Goal: Task Accomplishment & Management: Complete application form

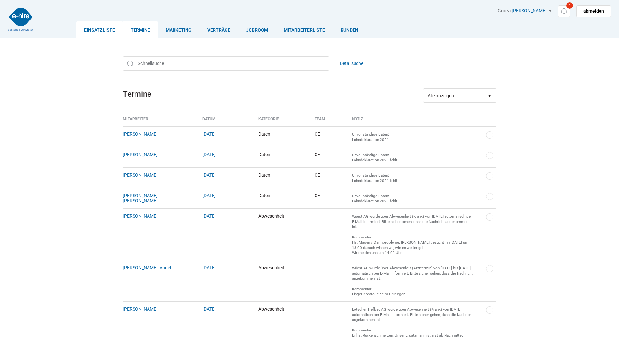
click at [92, 30] on link "Einsatzliste" at bounding box center [99, 29] width 46 height 17
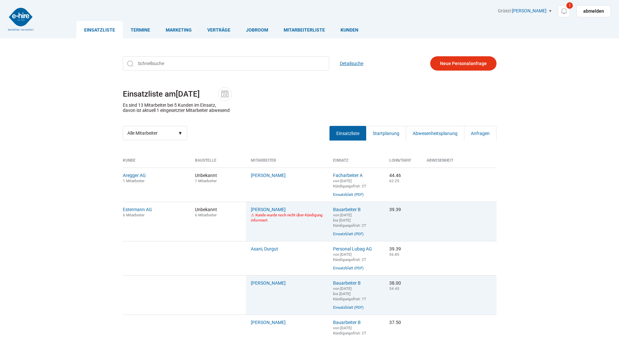
click at [357, 65] on link "Detailsuche" at bounding box center [351, 63] width 23 height 14
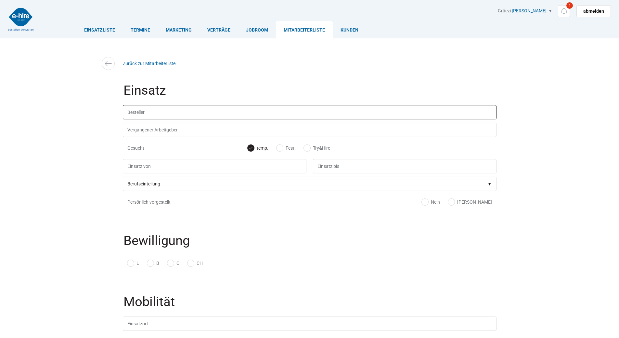
click at [190, 106] on input "text" at bounding box center [310, 112] width 374 height 14
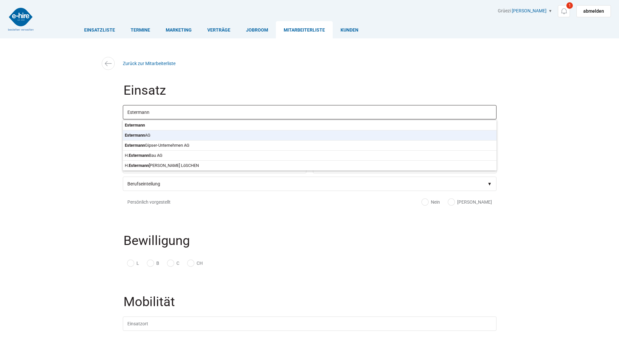
type input "Estermann AG"
click at [170, 135] on body "Einsatzliste Termine Marketing Verträge Jobroom Mitarbeiterliste Kunden Grüezi …" at bounding box center [309, 169] width 619 height 338
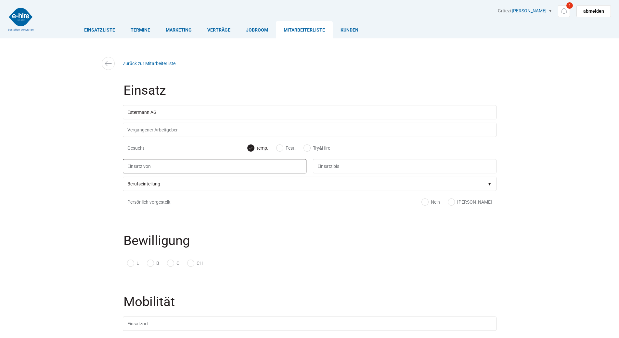
click at [154, 170] on input "text" at bounding box center [215, 166] width 184 height 14
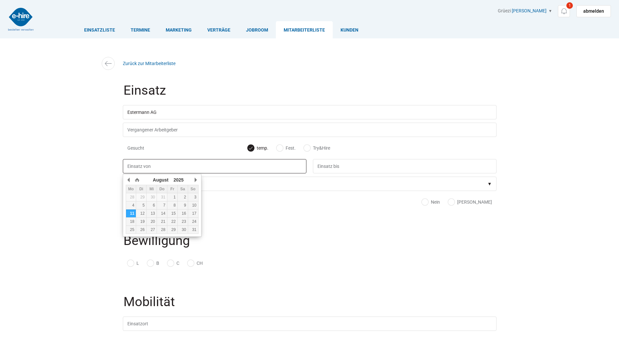
click at [142, 211] on td "12" at bounding box center [141, 213] width 10 height 8
type input "12.08.2025"
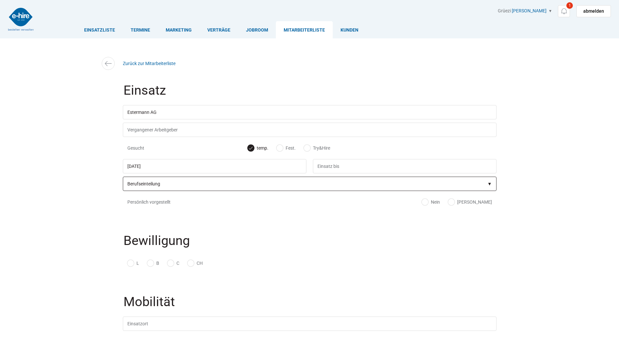
click at [145, 185] on select"] "Berufseinteilung Bauarbeiter C Bauarbeiter B Facharbeiter A Facharbeiter Q Vora…" at bounding box center [310, 183] width 374 height 14
select select"] "Bauarbeiter B"
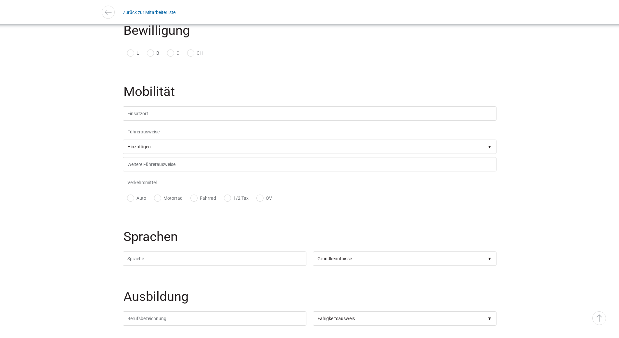
scroll to position [455, 0]
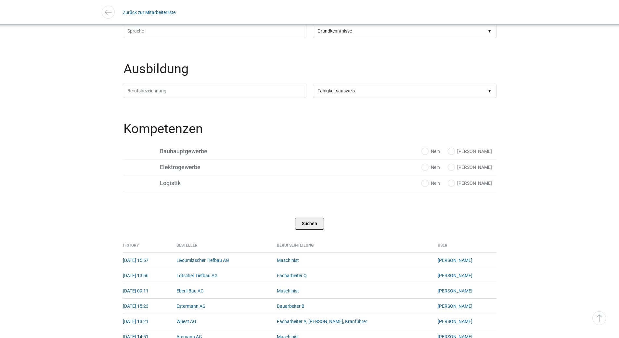
click at [305, 229] on input "Suchen" at bounding box center [309, 223] width 29 height 12
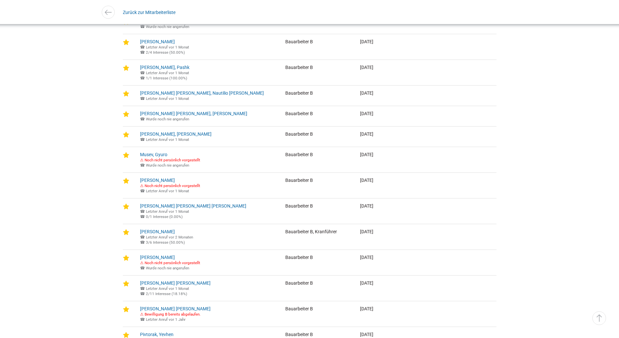
scroll to position [923, 0]
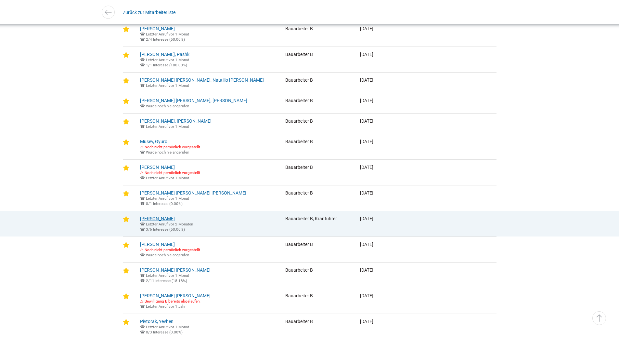
click at [155, 221] on link "Onyia, Daniel" at bounding box center [157, 218] width 35 height 5
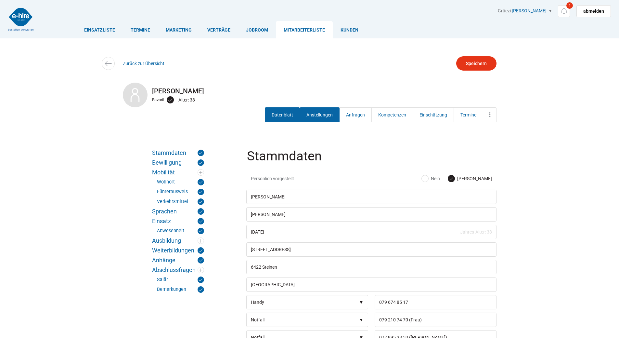
click at [306, 110] on link "Anstellungen" at bounding box center [320, 114] width 40 height 15
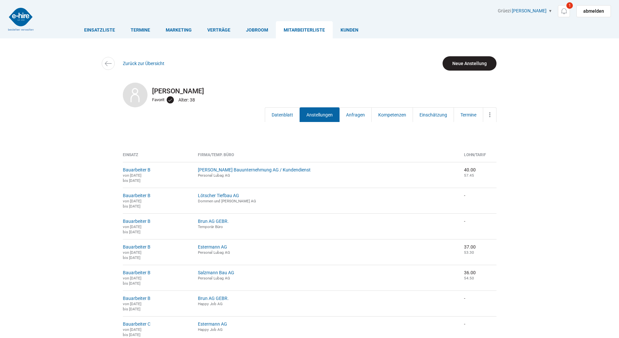
click at [459, 58] on link "Neue Anstellung" at bounding box center [470, 63] width 54 height 14
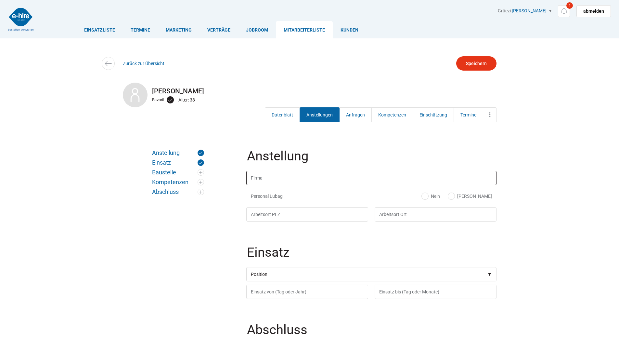
click at [257, 181] on input "text" at bounding box center [371, 178] width 250 height 14
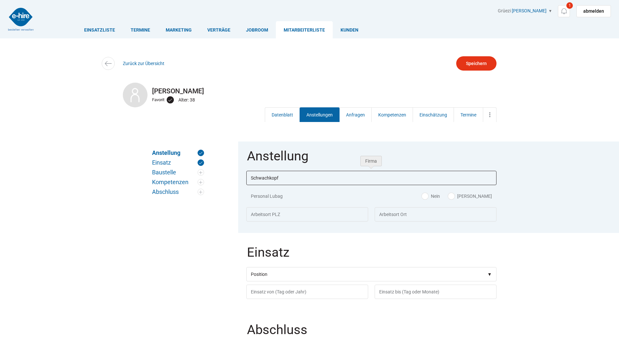
type input "Schwachkopf"
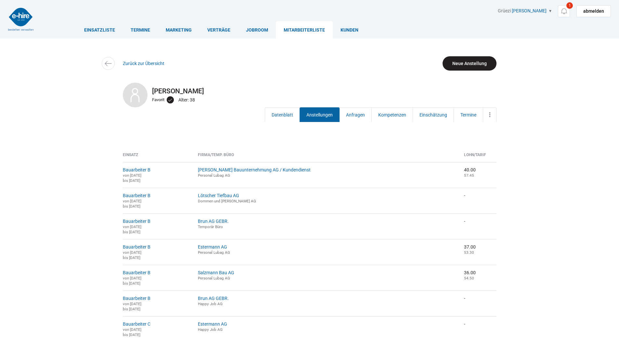
click at [459, 65] on link "Neue Anstellung" at bounding box center [470, 63] width 54 height 14
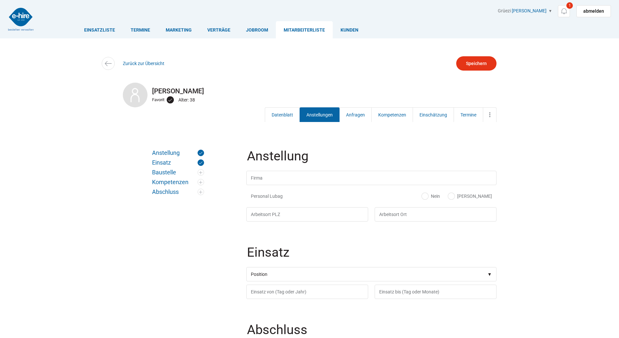
click at [260, 169] on legend "Anstellung" at bounding box center [372, 159] width 252 height 21
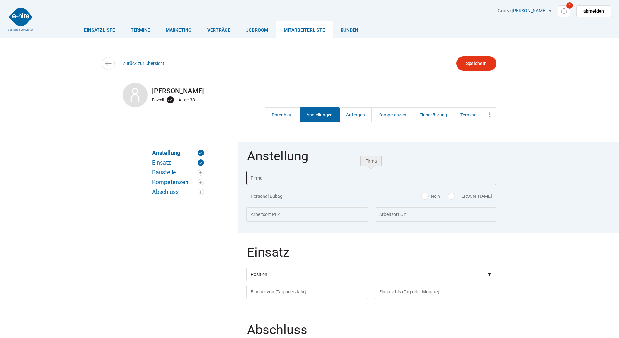
click at [262, 173] on input "text" at bounding box center [371, 178] width 250 height 14
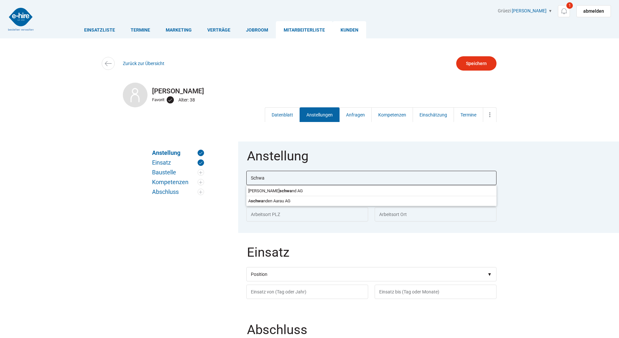
type input "Schwa"
click at [342, 32] on link "Kunden" at bounding box center [349, 29] width 33 height 17
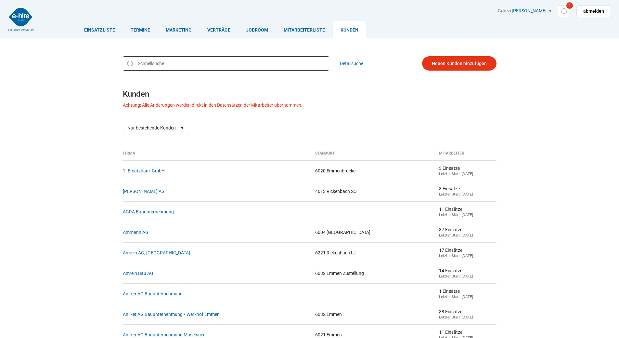
click at [170, 67] on input "text" at bounding box center [226, 63] width 206 height 14
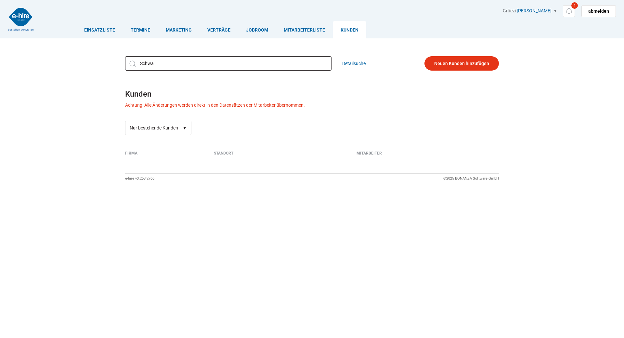
type input "Schwa"
click at [183, 126] on select "Alle Firmen Nur bestehende Kunden" at bounding box center [158, 128] width 66 height 14
select select "?filter="
click at [125, 121] on select "Alle Firmen Nur bestehende Kunden" at bounding box center [158, 128] width 66 height 14
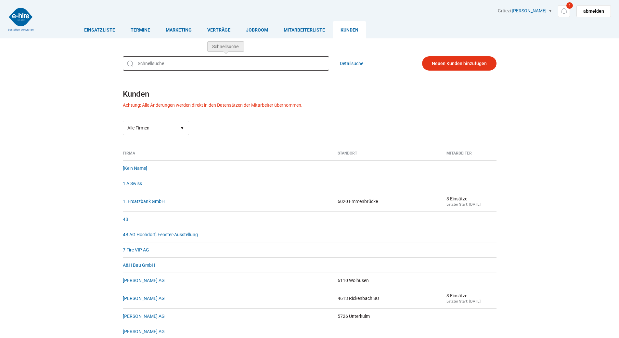
click at [162, 62] on input "text" at bounding box center [226, 63] width 206 height 14
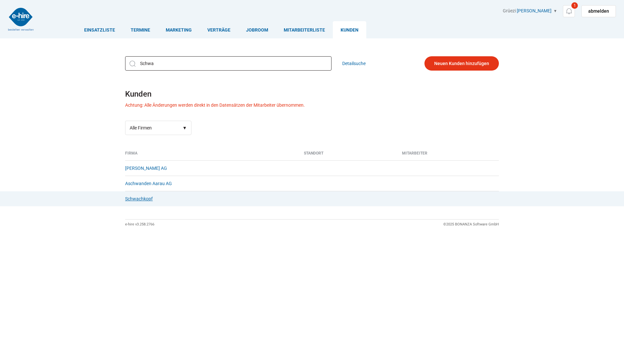
type input "Schwa"
click at [150, 198] on link "Schwachkopf" at bounding box center [139, 198] width 28 height 5
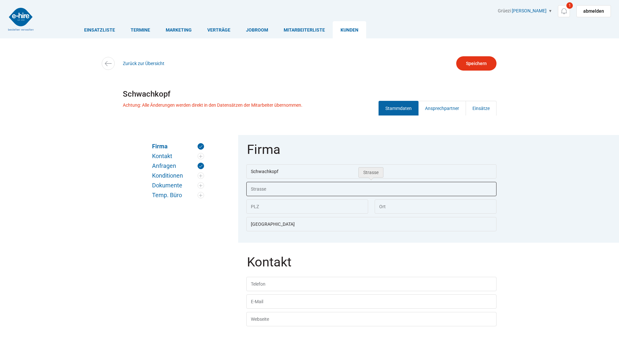
click at [265, 188] on input "text" at bounding box center [371, 189] width 250 height 14
click at [384, 206] on input "text" at bounding box center [436, 206] width 122 height 14
type input "jenseits von gut und böse"
click at [471, 64] on input "Speichern" at bounding box center [476, 63] width 40 height 14
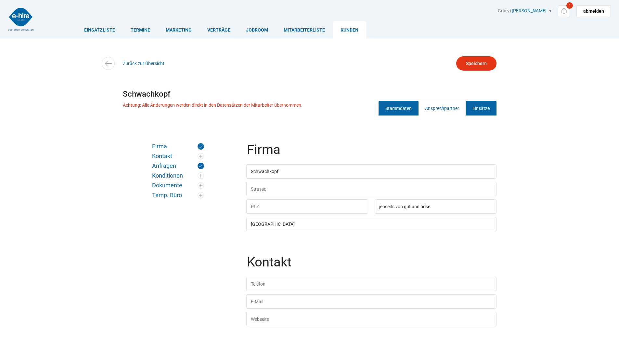
click at [486, 106] on link "Einsätze" at bounding box center [481, 108] width 31 height 15
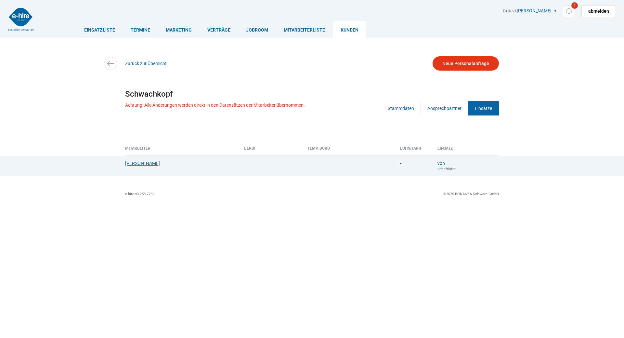
click at [137, 163] on link "Onyia, Daniel" at bounding box center [142, 163] width 35 height 5
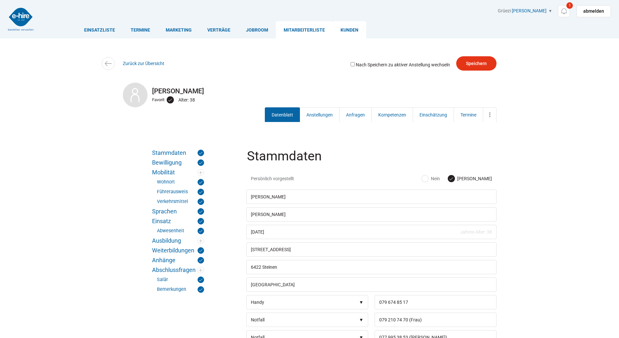
click at [349, 32] on link "Kunden" at bounding box center [349, 29] width 33 height 17
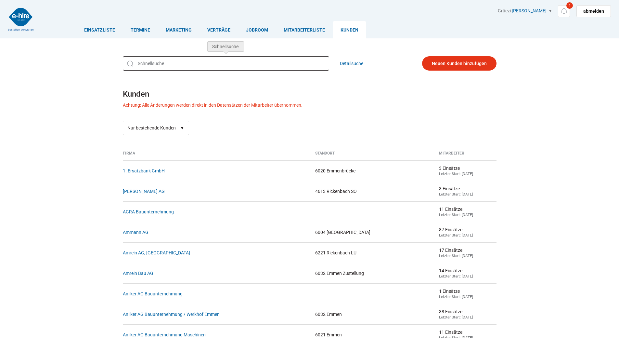
click at [145, 64] on input "text" at bounding box center [226, 63] width 206 height 14
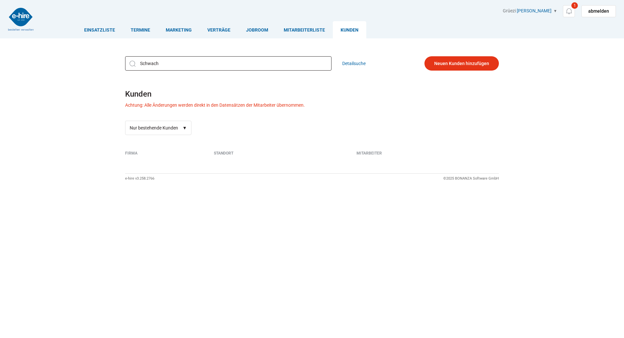
type input "Schwach"
click at [153, 133] on select "Alle Firmen Nur bestehende Kunden" at bounding box center [158, 128] width 66 height 14
select select "?filter="
click at [125, 121] on select "Alle Firmen Nur bestehende Kunden" at bounding box center [158, 128] width 66 height 14
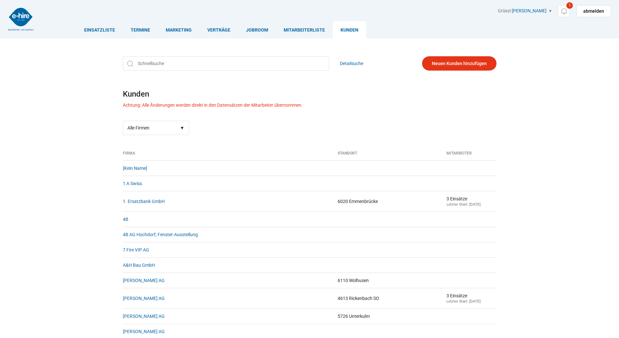
click at [146, 56] on div "Detailsuche Kunden Achtung: Alle Änderungen werden direkt in den Datensätzen de…" at bounding box center [310, 95] width 390 height 88
click at [146, 65] on input "text" at bounding box center [226, 63] width 206 height 14
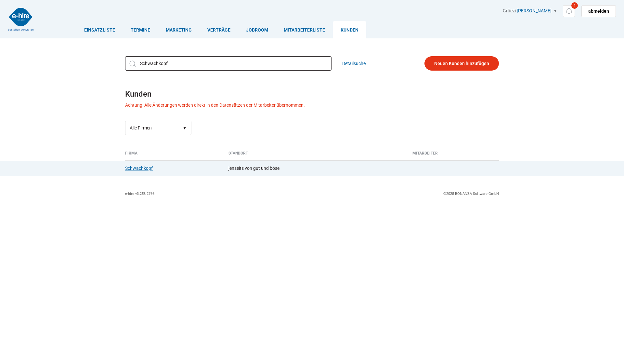
type input "Schwachkopf"
click at [136, 169] on link "Schwachkopf" at bounding box center [139, 167] width 28 height 5
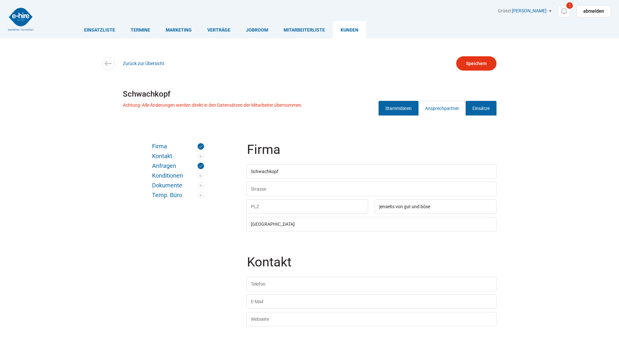
click at [479, 108] on link "Einsätze" at bounding box center [481, 108] width 31 height 15
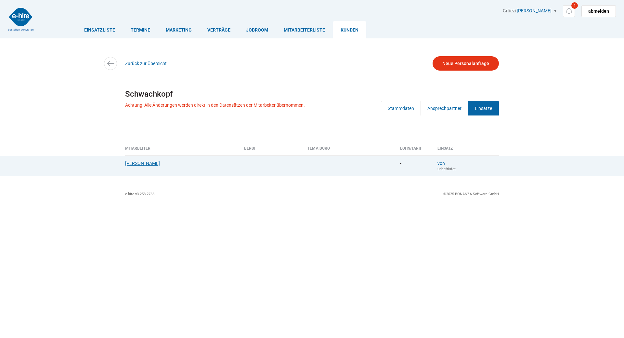
click at [139, 165] on link "Onyia, Daniel" at bounding box center [142, 163] width 35 height 5
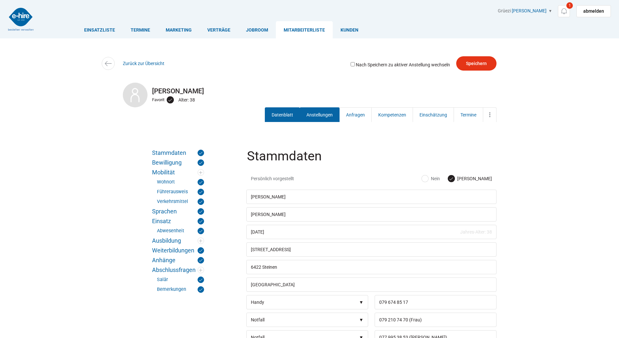
click at [311, 120] on link "Anstellungen" at bounding box center [320, 114] width 40 height 15
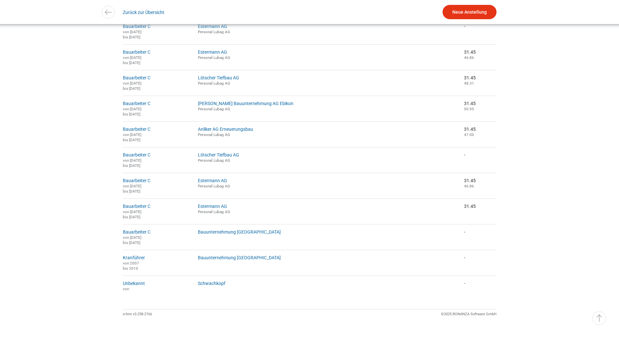
scroll to position [715, 0]
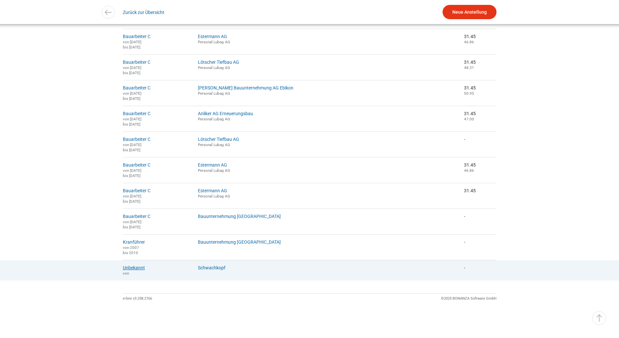
click at [130, 270] on link "Unbekannt" at bounding box center [134, 267] width 22 height 5
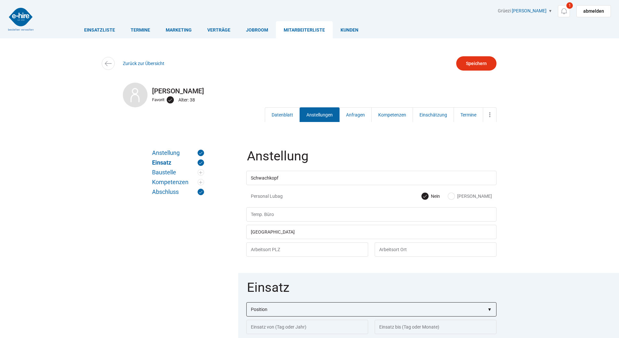
click at [262, 310] on select"] "Position Bauarbeiter C Bauarbeiter B Facharbeiter A Facharbeiter Q Vorarbeiter …" at bounding box center [371, 309] width 250 height 14
select select"] "Bauarbeiter B"
click at [246, 303] on select"] "Position Bauarbeiter C Bauarbeiter B Facharbeiter A Facharbeiter Q Vorarbeiter …" at bounding box center [371, 309] width 250 height 14
click at [263, 328] on input "text" at bounding box center [307, 326] width 122 height 14
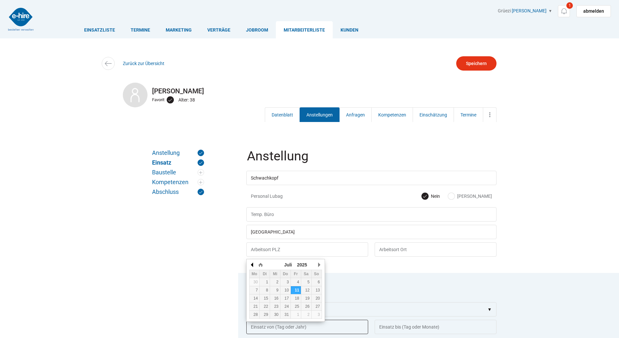
click at [253, 266] on button "button" at bounding box center [252, 265] width 6 height 10
click at [266, 278] on td "1" at bounding box center [265, 282] width 10 height 8
type input "01.07.2025"
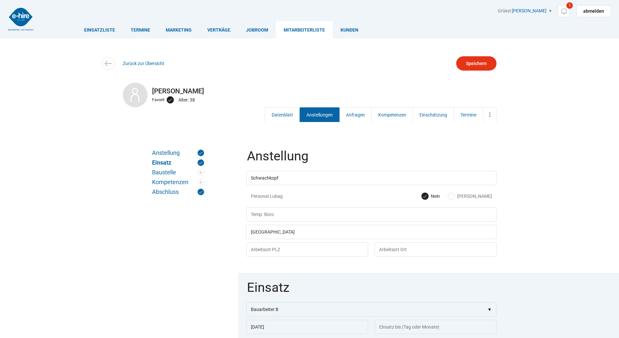
scroll to position [130, 0]
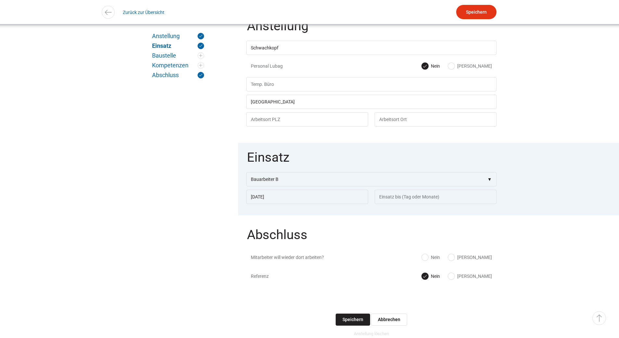
click at [348, 323] on input "Speichern" at bounding box center [353, 319] width 34 height 12
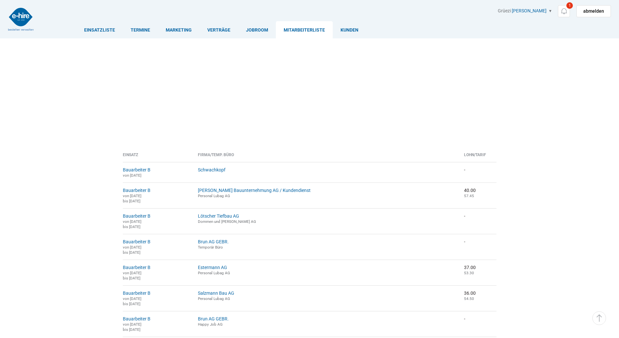
scroll to position [130, 0]
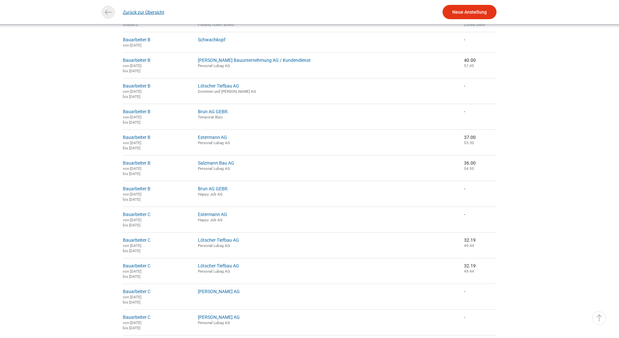
click at [129, 13] on link "Zurück zur Übersicht" at bounding box center [144, 12] width 42 height 15
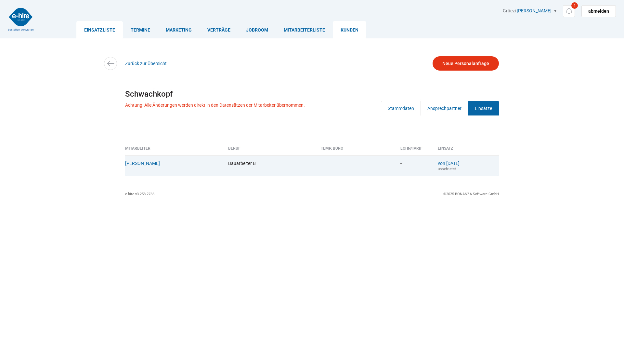
click at [97, 28] on link "Einsatzliste" at bounding box center [99, 29] width 46 height 17
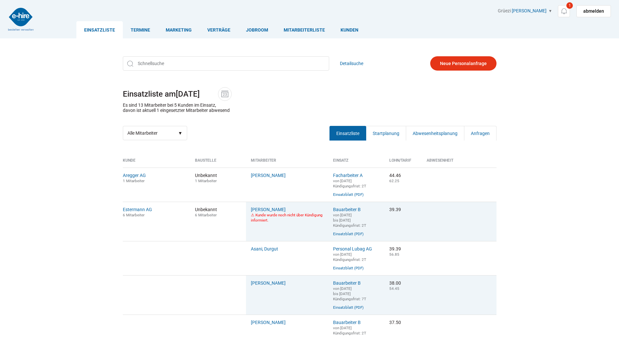
click at [94, 30] on link "Einsatzliste" at bounding box center [99, 29] width 46 height 17
click at [487, 138] on link "Anfragen" at bounding box center [480, 133] width 32 height 15
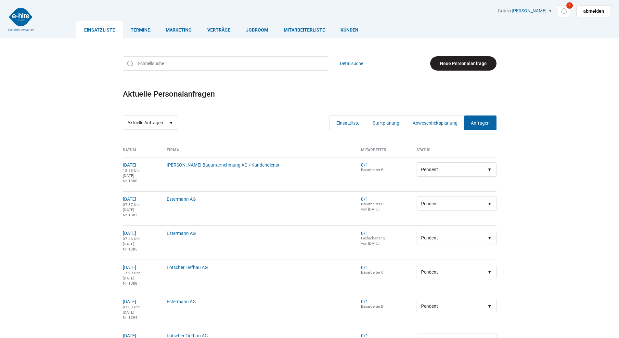
click at [457, 62] on link "Neue Personalanfrage" at bounding box center [463, 63] width 66 height 14
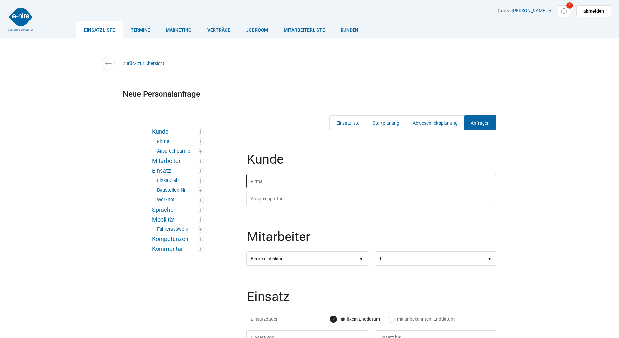
click at [265, 177] on input "text" at bounding box center [371, 181] width 250 height 14
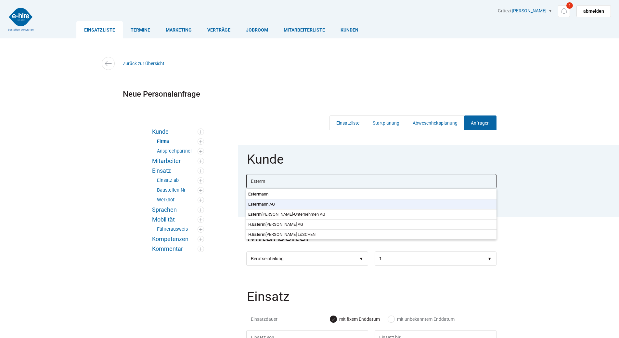
type input "Estermann AG"
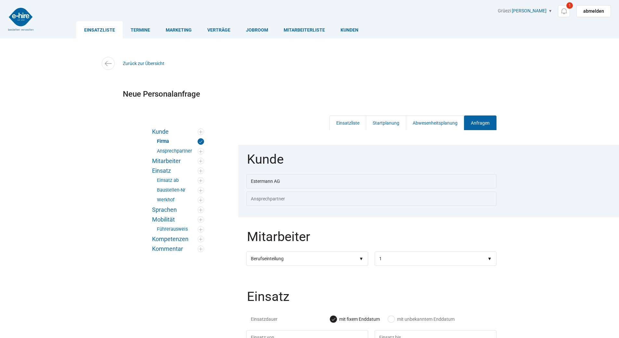
click at [265, 206] on body "Einsatzliste Termine Marketing Verträge Jobroom Mitarbeiterliste Kunden Grüezi …" at bounding box center [309, 169] width 619 height 338
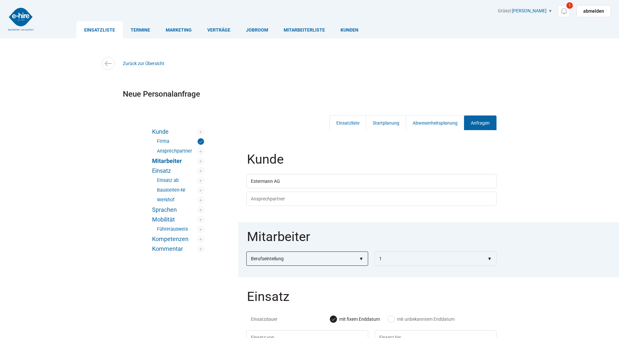
click at [271, 255] on select"] "Berufseinteilung Bauarbeiter C Bauarbeiter B Facharbeiter A Facharbeiter Q Vora…" at bounding box center [307, 258] width 122 height 14
select select"] "Bauarbeiter B"
select select"]
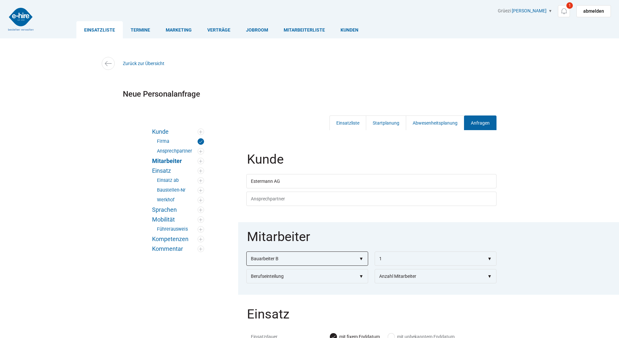
scroll to position [65, 0]
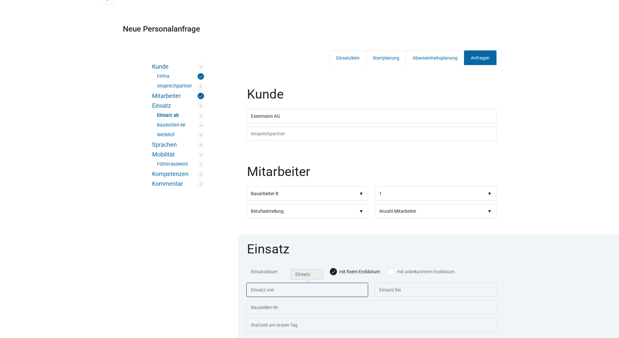
click at [262, 295] on input "text" at bounding box center [307, 289] width 122 height 14
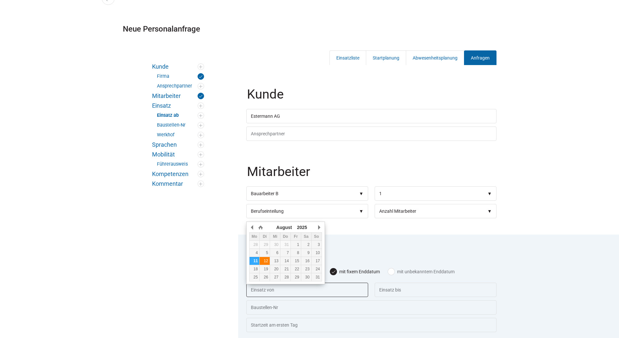
click at [265, 259] on div "12" at bounding box center [265, 260] width 10 height 5
type input "[DATE]"
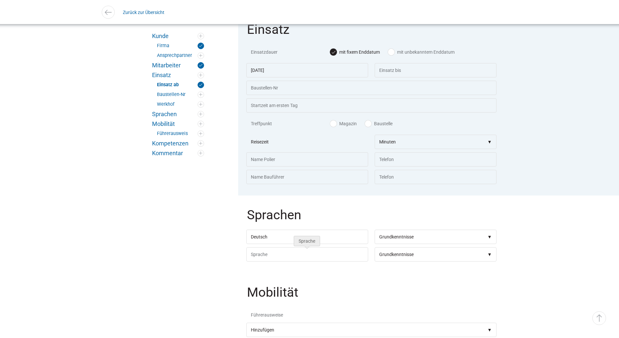
scroll to position [390, 0]
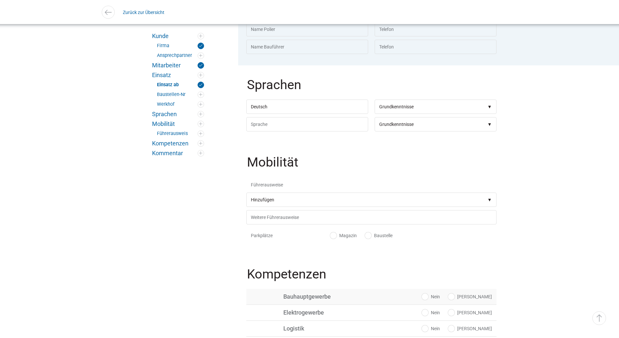
click at [485, 300] on label "[PERSON_NAME]" at bounding box center [470, 296] width 44 height 6
radio input "true"
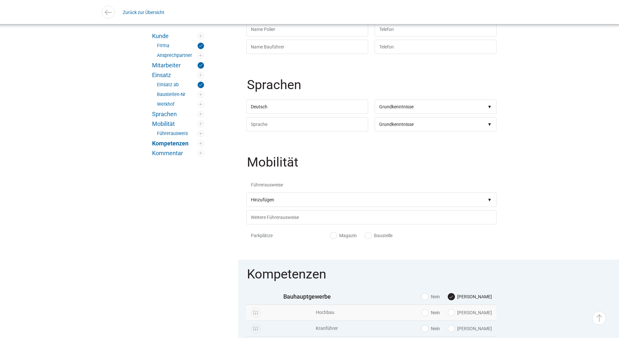
click at [480, 316] on label "[PERSON_NAME]" at bounding box center [470, 312] width 44 height 6
radio input "true"
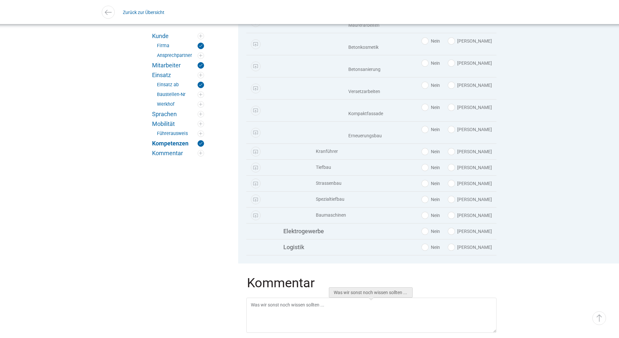
scroll to position [1038, 0]
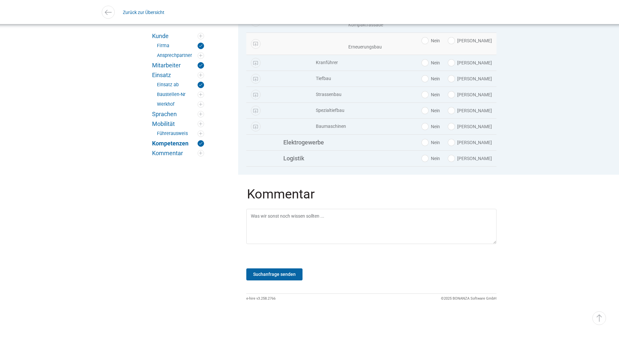
click at [482, 38] on label "Ja" at bounding box center [470, 40] width 44 height 6
radio input "true"
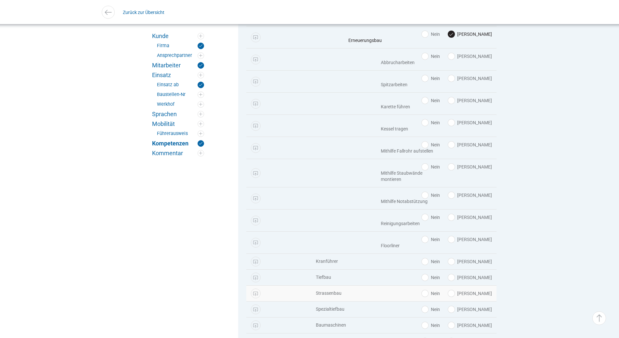
scroll to position [1187, 0]
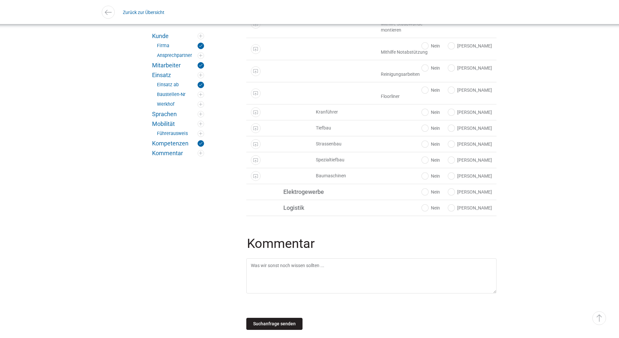
click at [278, 317] on input "Suchanfrage senden" at bounding box center [274, 323] width 56 height 12
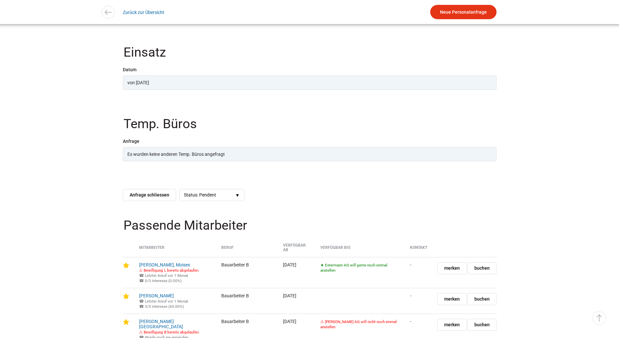
scroll to position [585, 0]
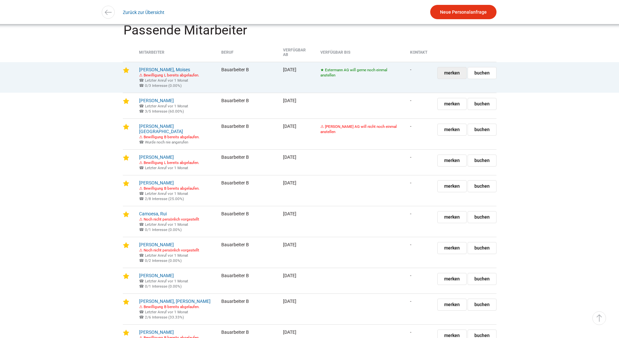
click at [451, 73] on span "merken" at bounding box center [452, 72] width 16 height 11
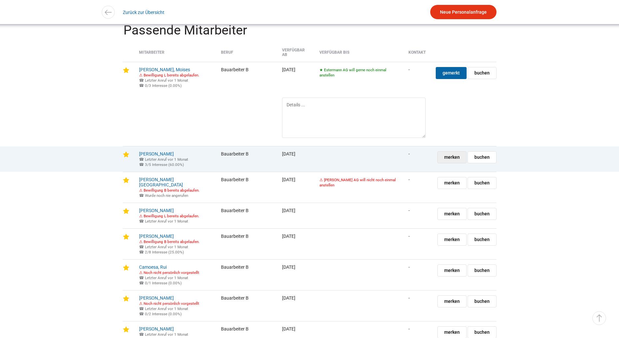
click at [450, 159] on span "merken" at bounding box center [452, 156] width 16 height 11
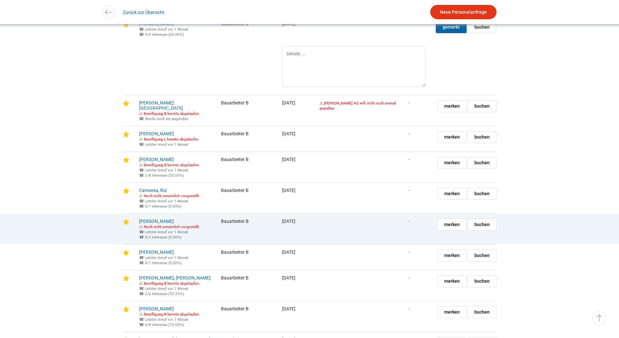
scroll to position [780, 0]
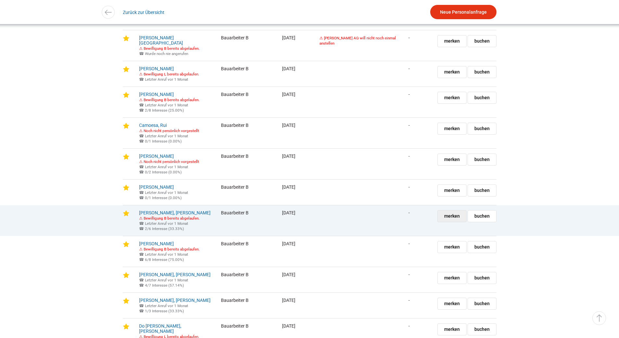
click at [452, 220] on span "merken" at bounding box center [452, 215] width 16 height 11
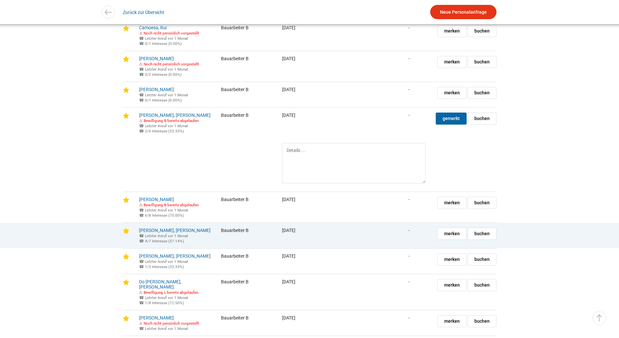
scroll to position [910, 0]
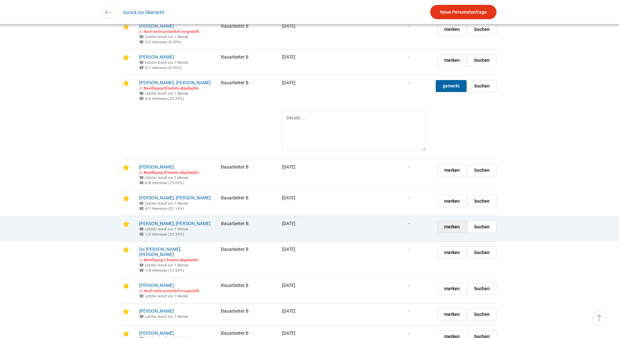
click at [450, 232] on span "merken" at bounding box center [452, 226] width 16 height 11
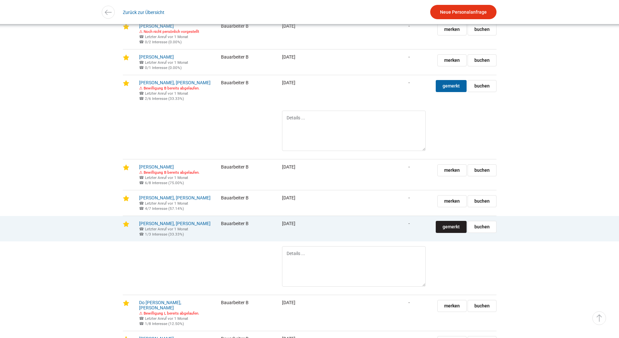
scroll to position [942, 0]
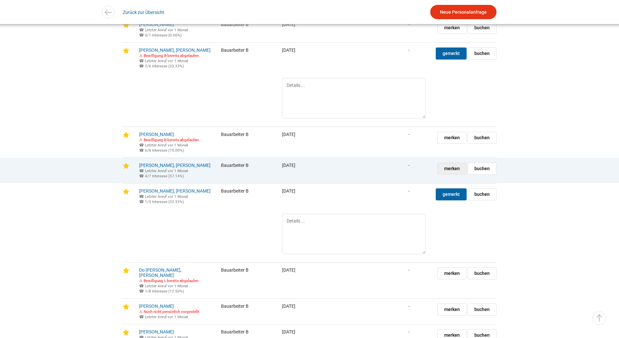
click at [447, 174] on span "merken" at bounding box center [452, 168] width 16 height 11
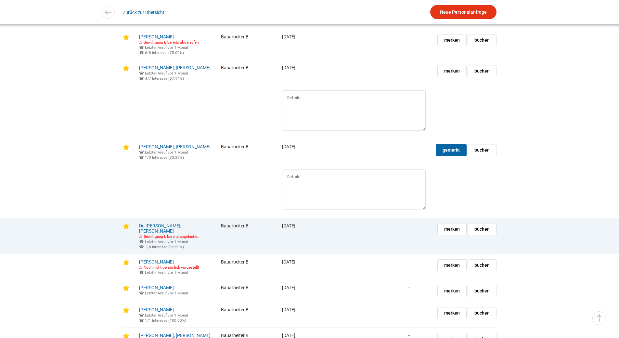
scroll to position [1105, 0]
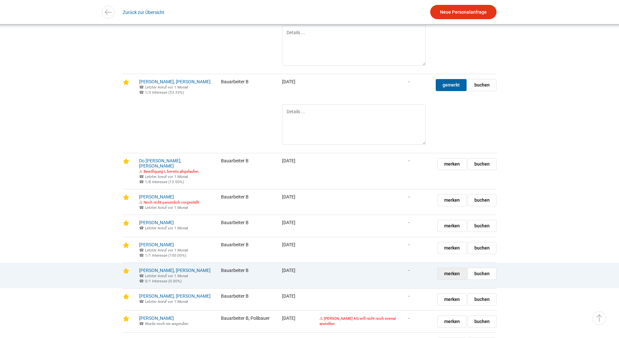
click at [454, 279] on span "merken" at bounding box center [452, 273] width 16 height 11
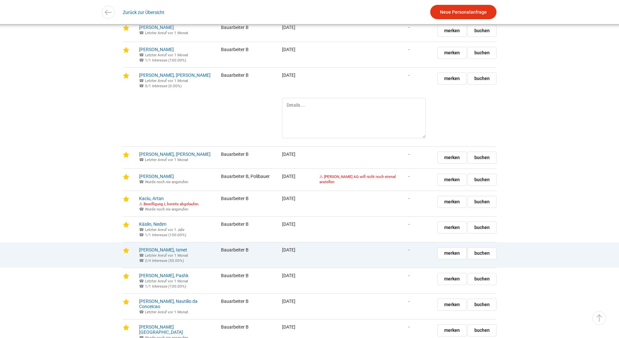
scroll to position [1332, 0]
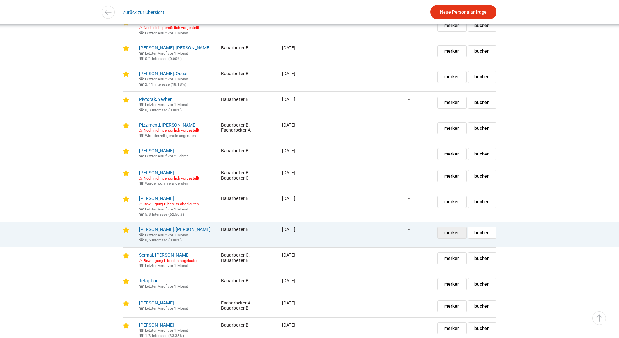
click at [450, 238] on span "merken" at bounding box center [452, 232] width 16 height 11
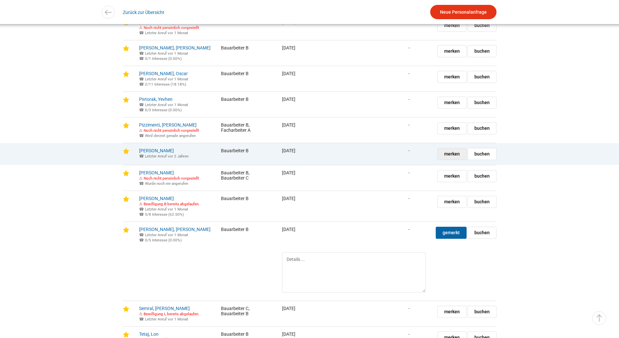
click at [447, 160] on span "merken" at bounding box center [452, 153] width 16 height 11
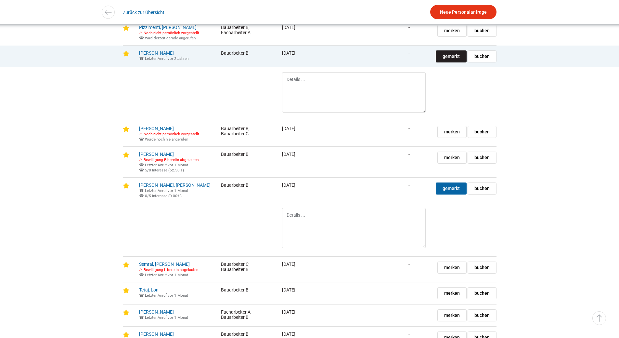
scroll to position [1527, 0]
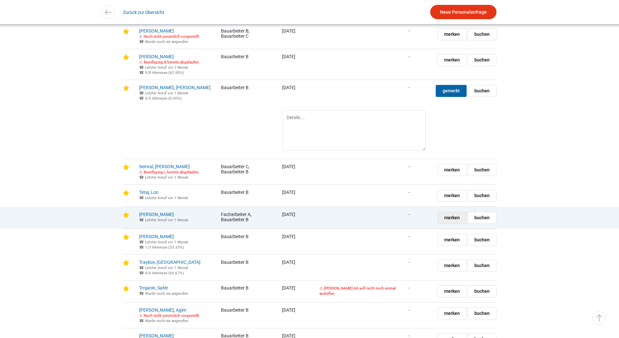
click at [446, 223] on span "merken" at bounding box center [452, 217] width 16 height 11
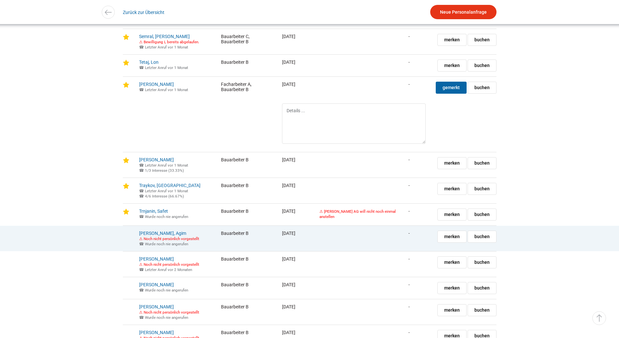
scroll to position [1690, 0]
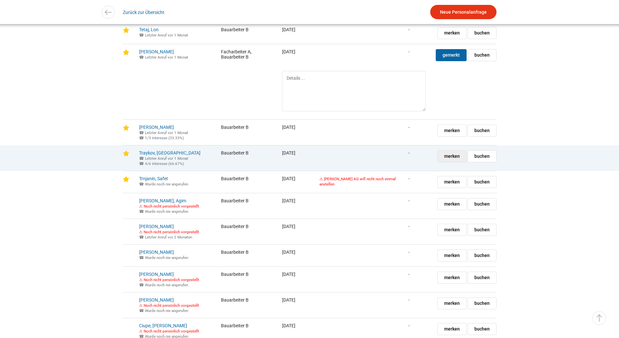
click at [444, 162] on link "merken gemerkt" at bounding box center [451, 156] width 29 height 12
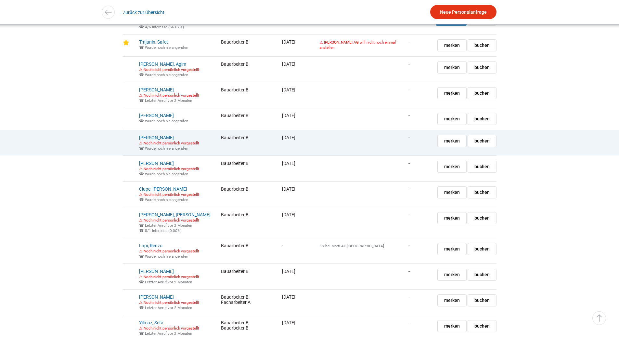
scroll to position [1699, 0]
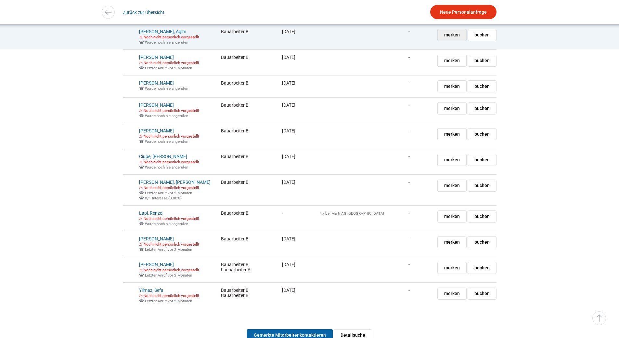
click at [442, 41] on link "merken gemerkt" at bounding box center [451, 35] width 29 height 12
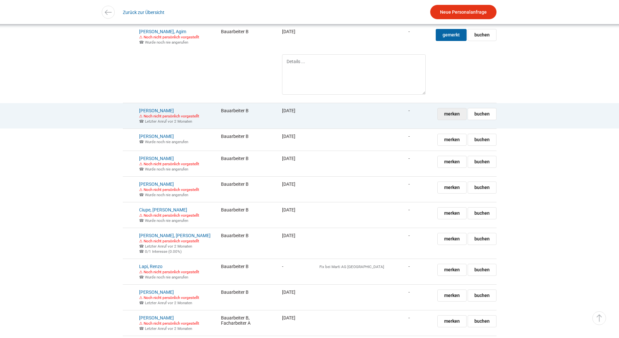
click at [449, 120] on span "merken" at bounding box center [452, 113] width 16 height 11
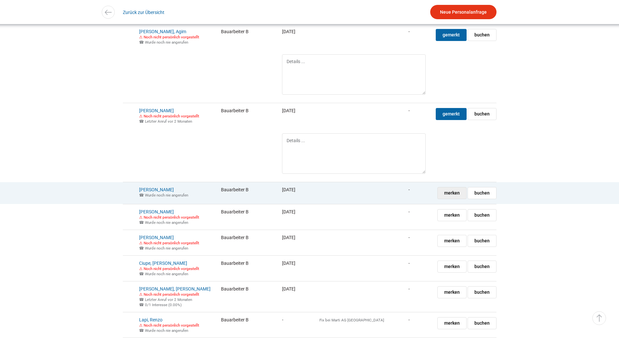
click at [443, 199] on link "merken gemerkt" at bounding box center [451, 193] width 29 height 12
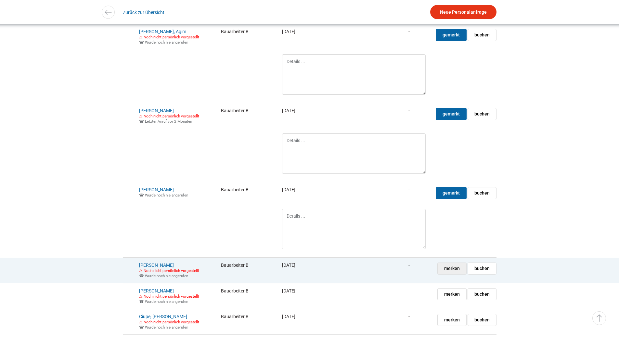
click at [454, 274] on span "merken" at bounding box center [452, 268] width 16 height 11
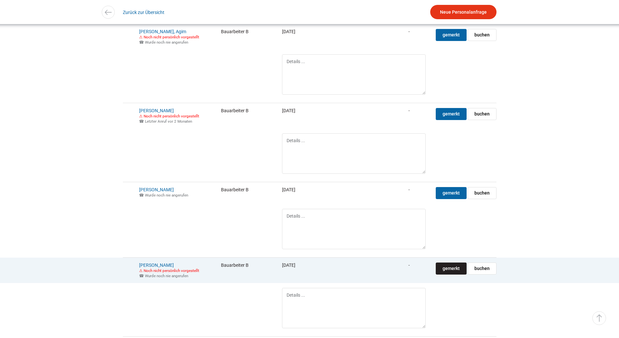
scroll to position [1861, 0]
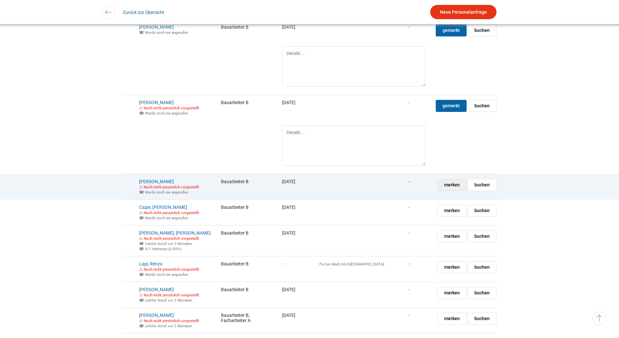
click at [459, 190] on span "merken" at bounding box center [452, 184] width 16 height 11
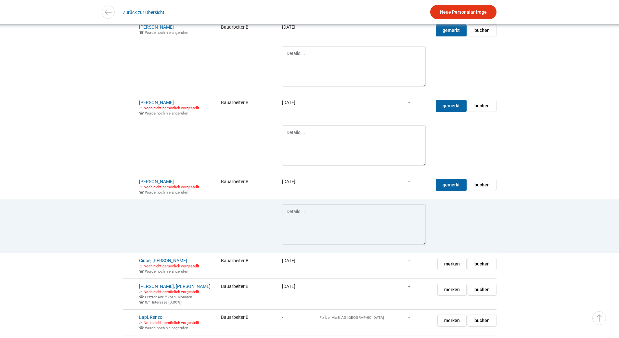
scroll to position [2056, 0]
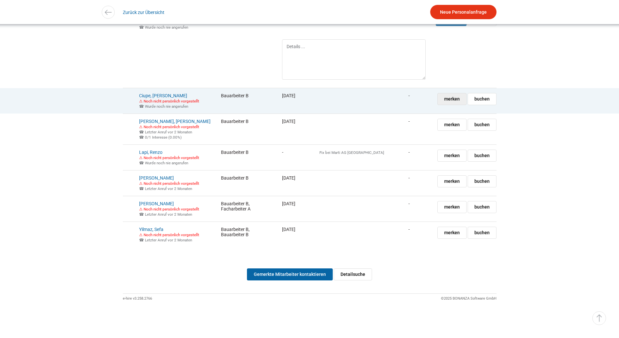
click at [449, 105] on span "merken" at bounding box center [452, 98] width 16 height 11
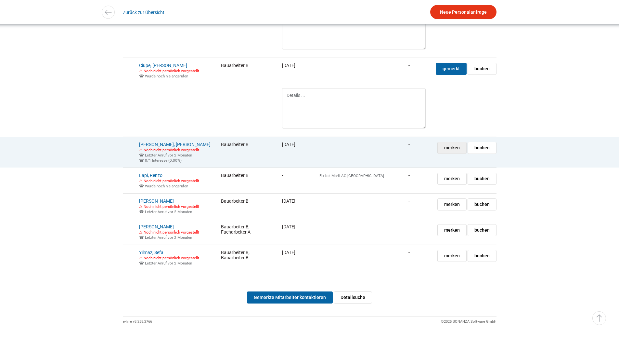
click at [449, 153] on span "merken" at bounding box center [452, 147] width 16 height 11
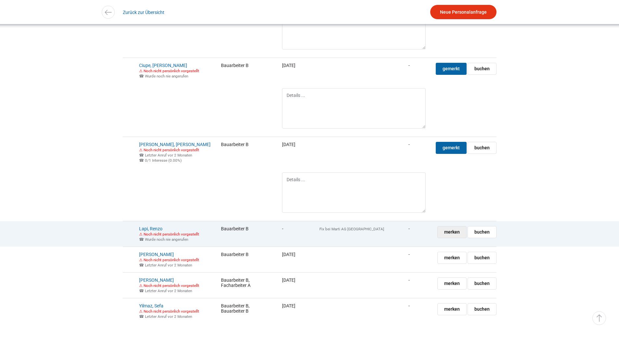
click at [448, 238] on span "merken" at bounding box center [452, 231] width 16 height 11
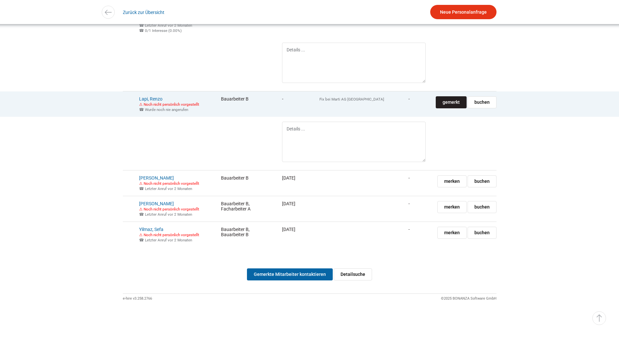
scroll to position [2238, 0]
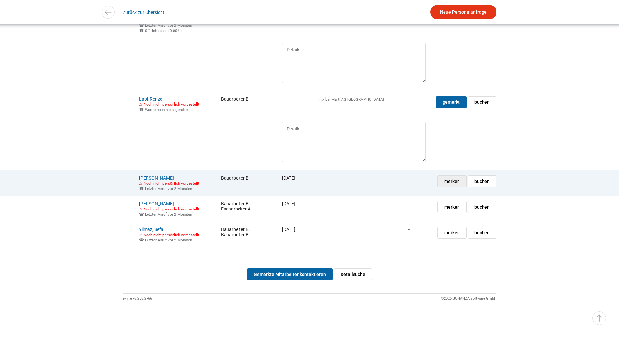
click at [445, 180] on span "merken" at bounding box center [452, 180] width 16 height 11
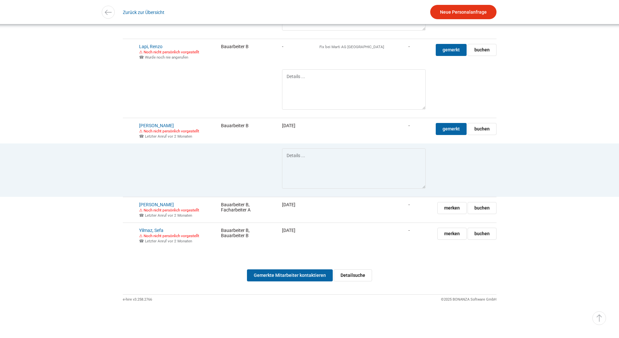
scroll to position [2293, 0]
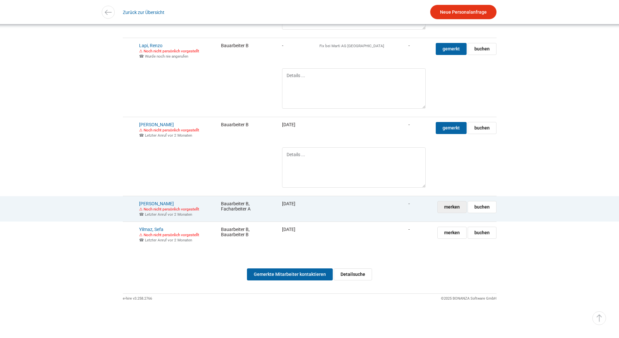
click at [450, 204] on span "merken" at bounding box center [452, 206] width 16 height 11
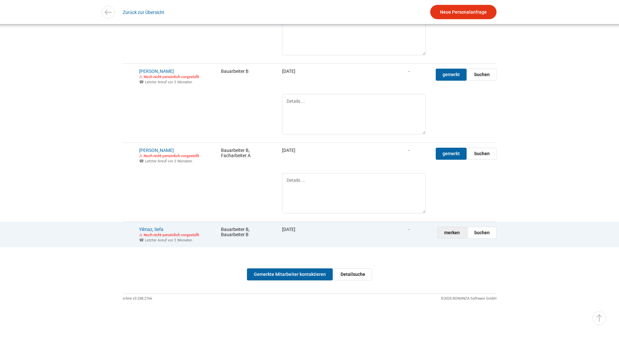
click at [448, 238] on span "merken" at bounding box center [452, 232] width 16 height 11
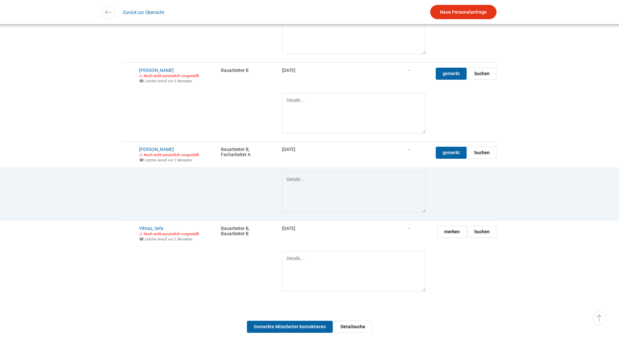
scroll to position [2404, 0]
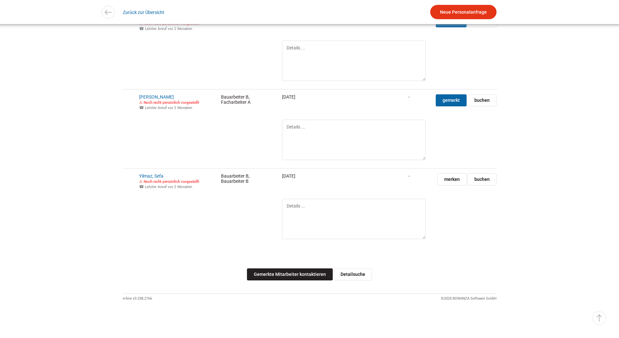
click at [282, 271] on link "Gemerkte Mitarbeiter kontaktieren" at bounding box center [290, 274] width 86 height 12
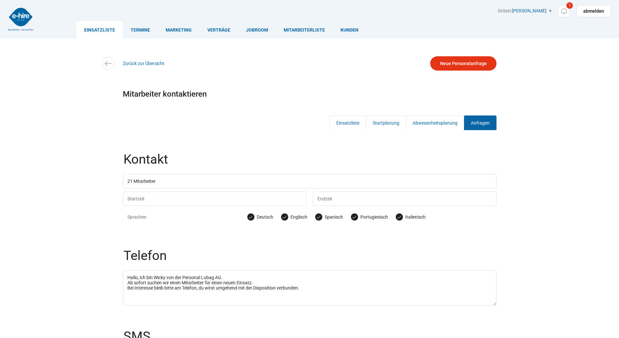
scroll to position [122, 0]
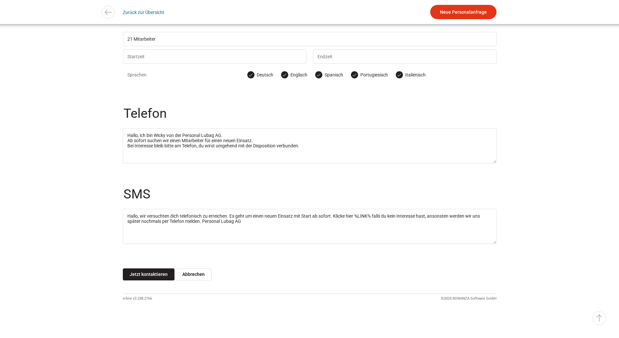
click at [152, 272] on input "Jetzt kontaktieren" at bounding box center [149, 274] width 52 height 12
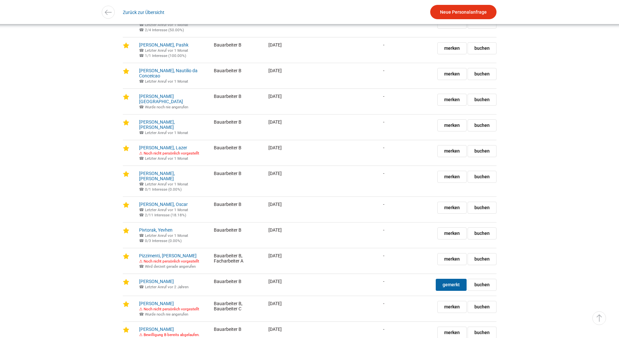
scroll to position [1365, 0]
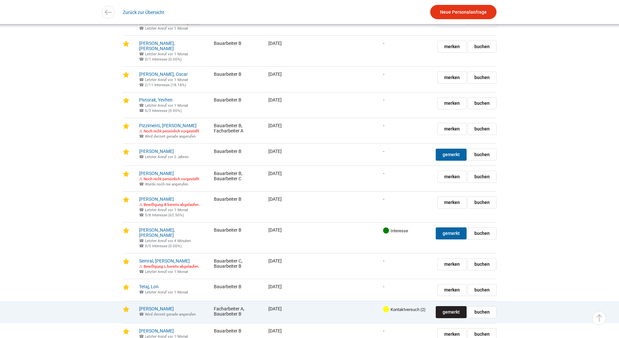
click at [447, 315] on span "gemerkt" at bounding box center [451, 311] width 17 height 11
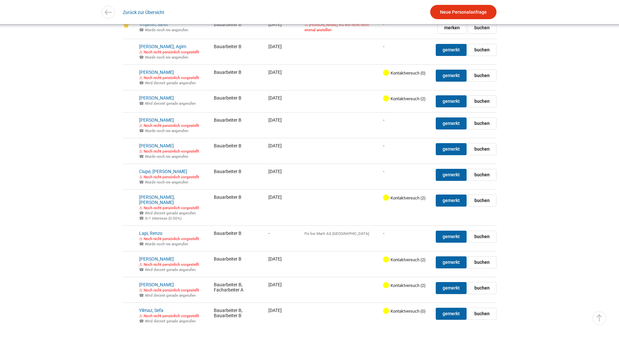
scroll to position [1816, 0]
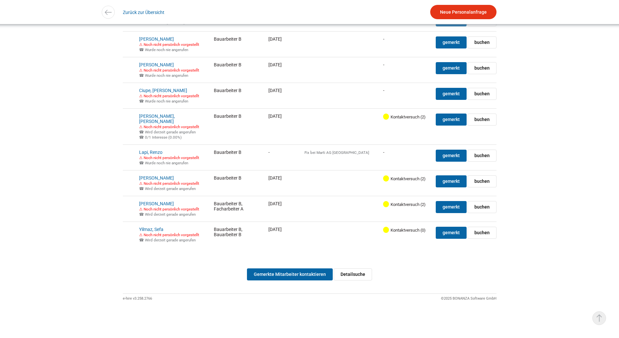
click at [602, 320] on link "▵ Nach oben" at bounding box center [599, 318] width 14 height 14
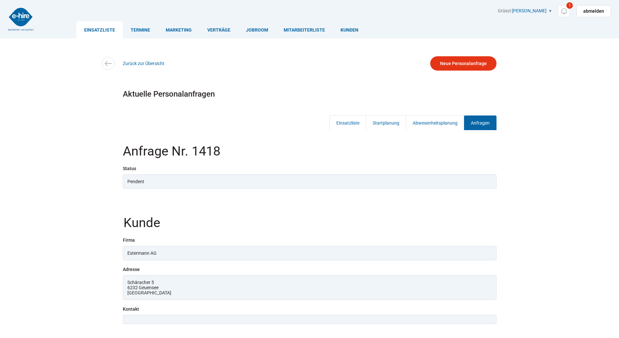
click at [97, 28] on link "Einsatzliste" at bounding box center [99, 29] width 46 height 17
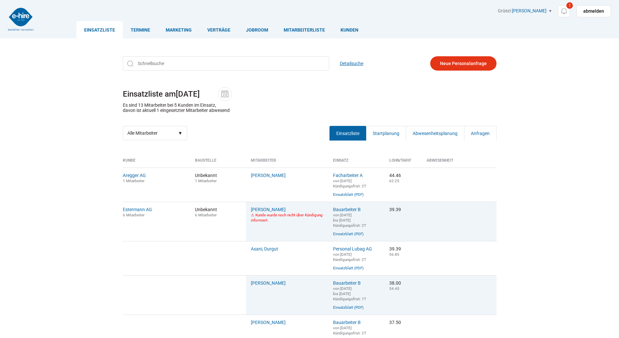
click at [345, 66] on link "Detailsuche" at bounding box center [351, 63] width 23 height 14
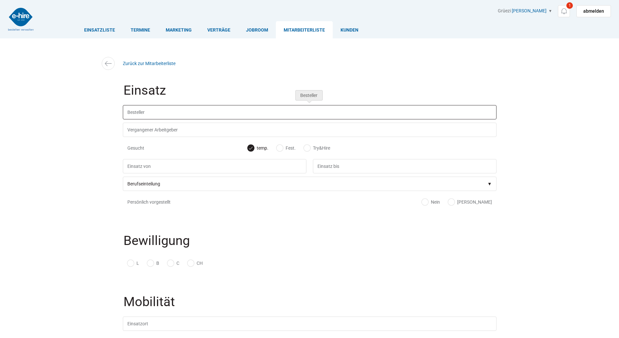
click at [153, 107] on input "text" at bounding box center [310, 112] width 374 height 14
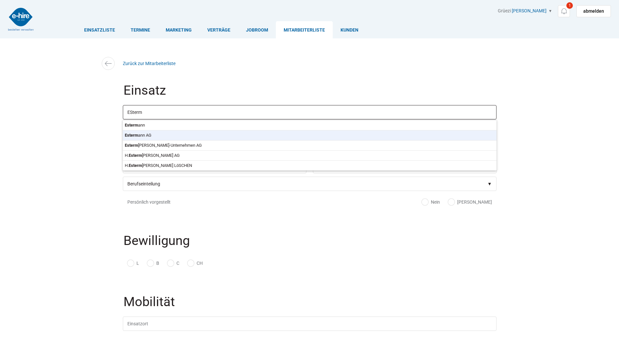
type input "Estermann AG"
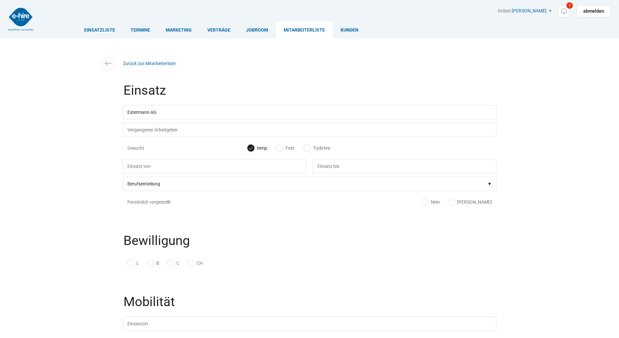
click at [148, 136] on body "Einsatzliste Termine Marketing Verträge Jobroom Mitarbeiterliste [PERSON_NAME] …" at bounding box center [309, 169] width 619 height 338
click at [135, 168] on input "text" at bounding box center [215, 166] width 184 height 14
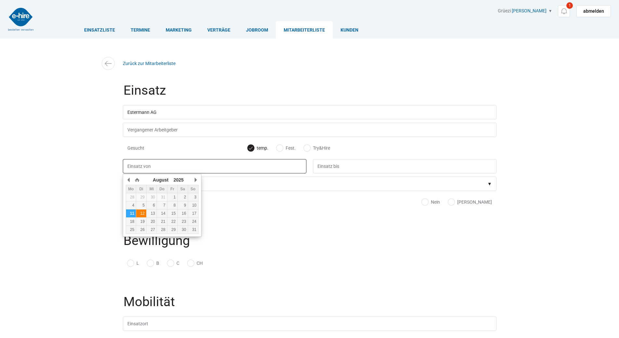
click at [141, 213] on div "12" at bounding box center [141, 213] width 10 height 5
type input "12.08.2025"
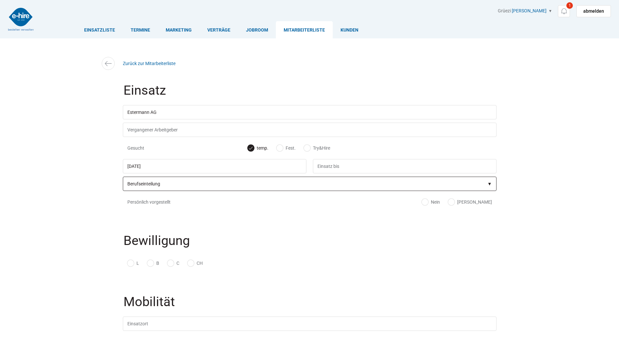
click at [149, 183] on select"] "Berufseinteilung Bauarbeiter C Bauarbeiter B Facharbeiter A Facharbeiter Q Vora…" at bounding box center [310, 183] width 374 height 14
select select"] "Bauarbeiter C"
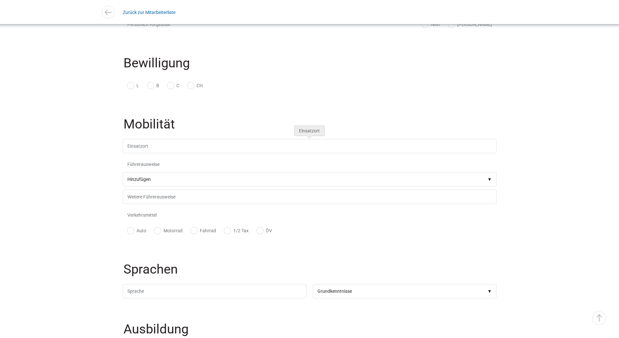
scroll to position [390, 0]
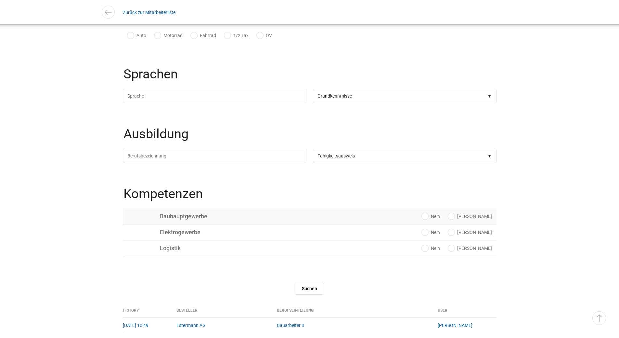
click at [482, 218] on label "[PERSON_NAME]" at bounding box center [470, 216] width 44 height 6
radio input "true"
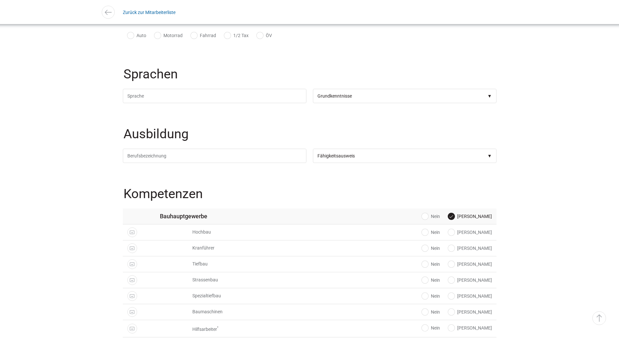
scroll to position [552, 0]
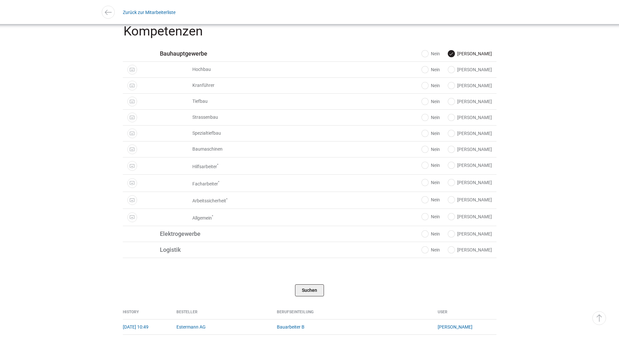
click at [308, 291] on input "Suchen" at bounding box center [309, 290] width 29 height 12
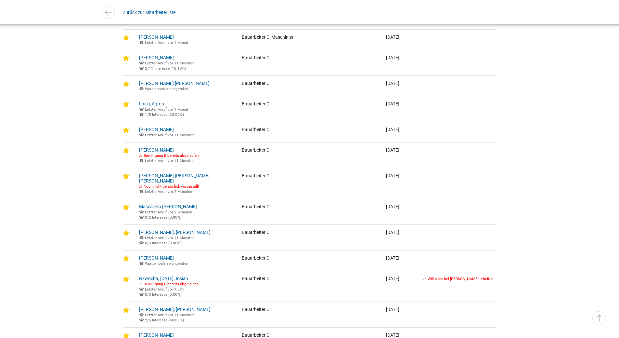
scroll to position [819, 0]
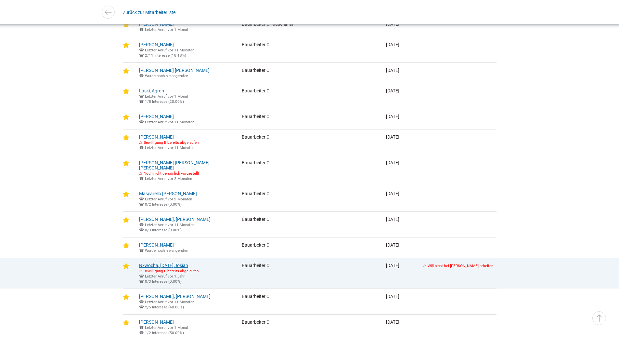
click at [164, 268] on link "Nkwocha, Sunday Josiah" at bounding box center [163, 265] width 49 height 5
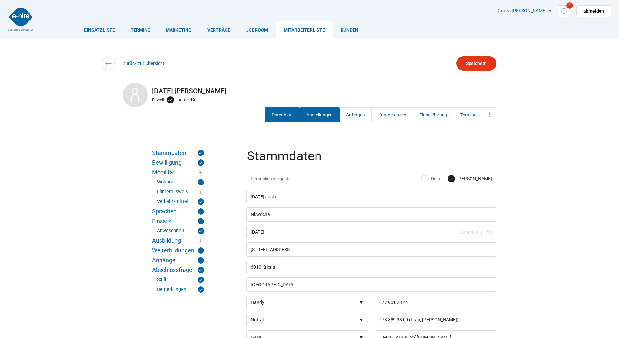
click at [320, 113] on link "Anstellungen" at bounding box center [320, 114] width 40 height 15
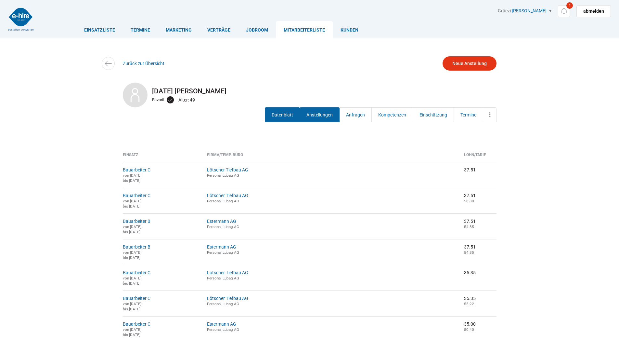
click at [284, 115] on link "Datenblatt" at bounding box center [282, 114] width 35 height 15
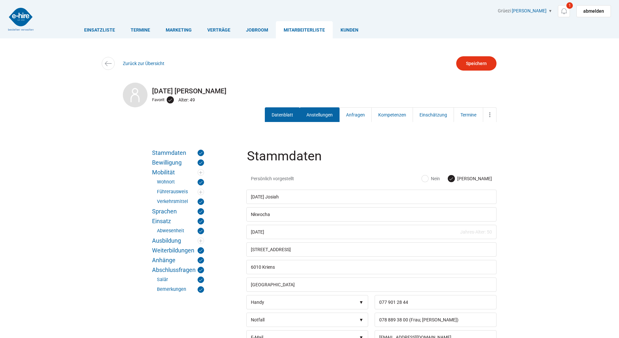
click at [314, 112] on link "Anstellungen" at bounding box center [320, 114] width 40 height 15
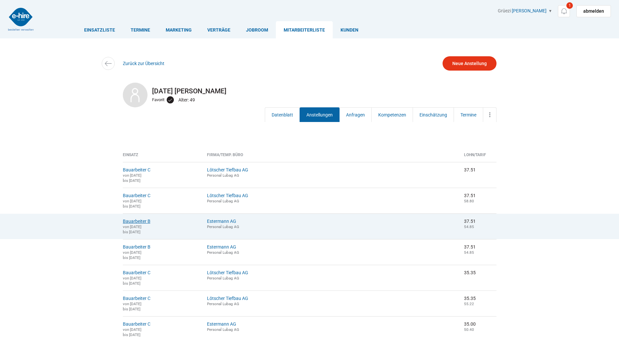
click at [133, 222] on link "Bauarbeiter B" at bounding box center [137, 220] width 28 height 5
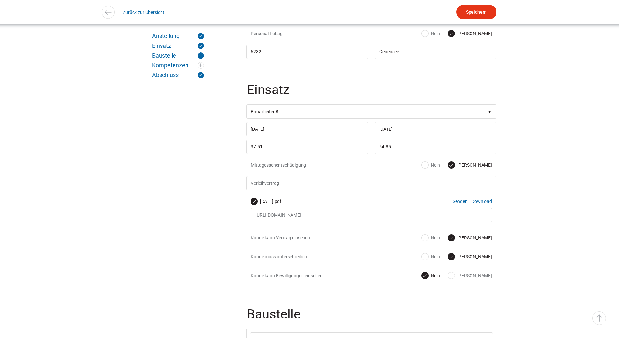
scroll to position [325, 0]
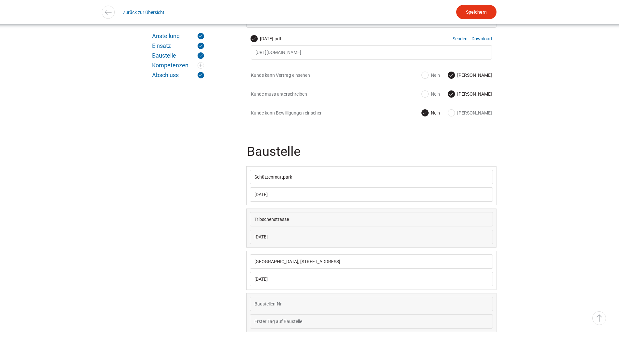
click at [545, 168] on div "Einsatzliste Termine Marketing Verträge Jobroom Mitarbeiterliste Kunden Grüezi …" at bounding box center [309, 242] width 619 height 1135
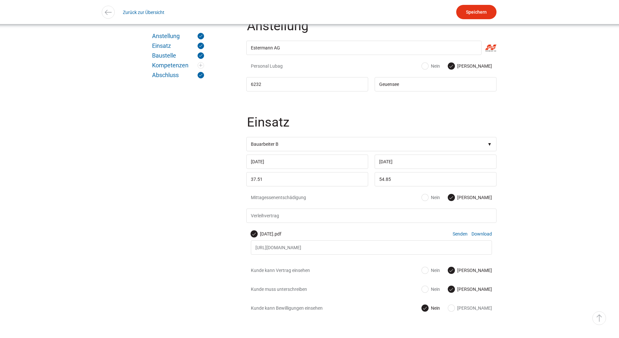
scroll to position [0, 0]
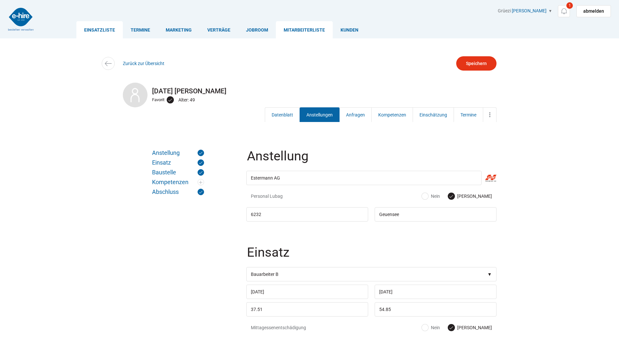
click at [91, 29] on link "Einsatzliste" at bounding box center [99, 29] width 46 height 17
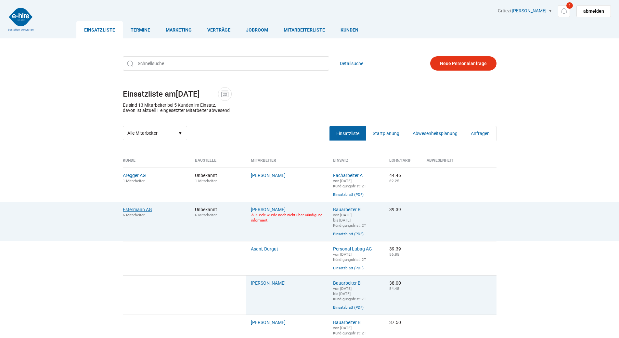
click at [136, 212] on link "Estermann AG" at bounding box center [137, 209] width 29 height 5
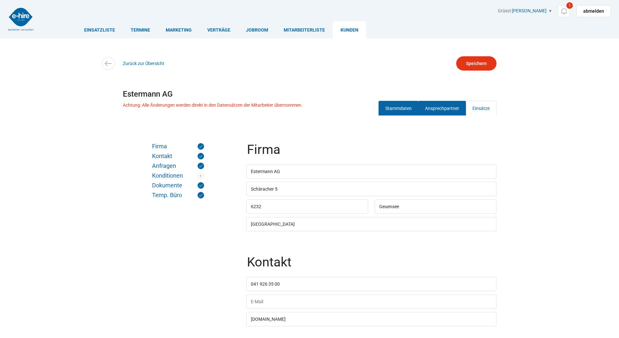
click at [439, 112] on link "Ansprechpartner" at bounding box center [442, 108] width 48 height 15
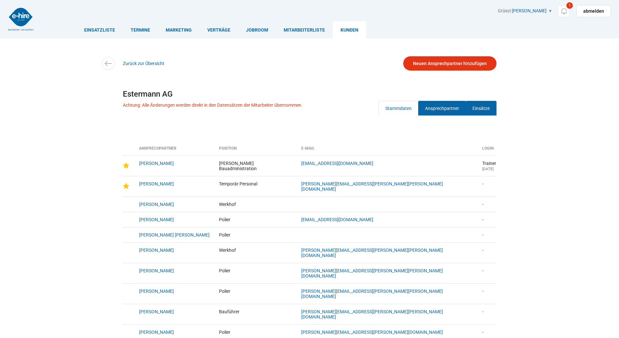
click at [486, 106] on link "Einsätze" at bounding box center [481, 108] width 31 height 15
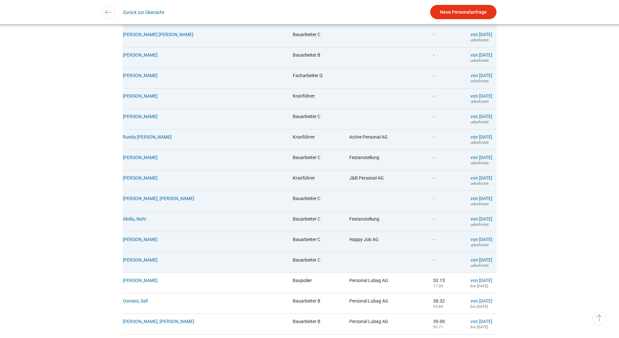
scroll to position [455, 0]
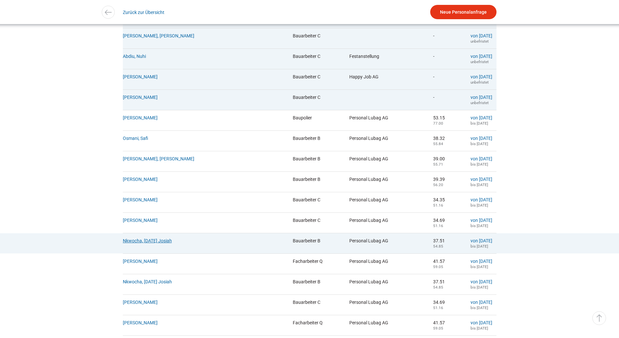
click at [153, 243] on link "Nkwocha, Sunday Josiah" at bounding box center [147, 240] width 49 height 5
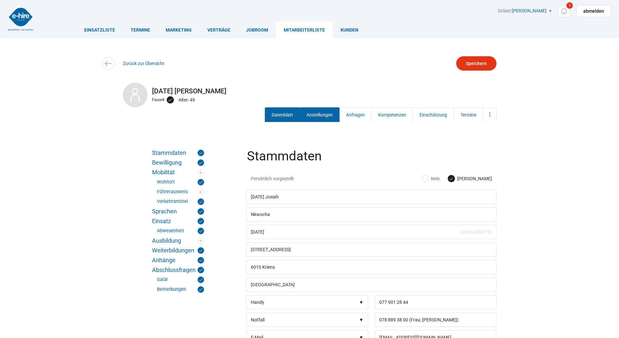
click at [316, 116] on link "Anstellungen" at bounding box center [320, 114] width 40 height 15
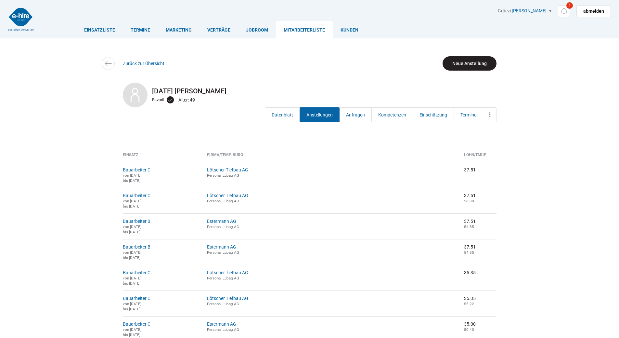
click at [470, 62] on link "Neue Anstellung" at bounding box center [470, 63] width 54 height 14
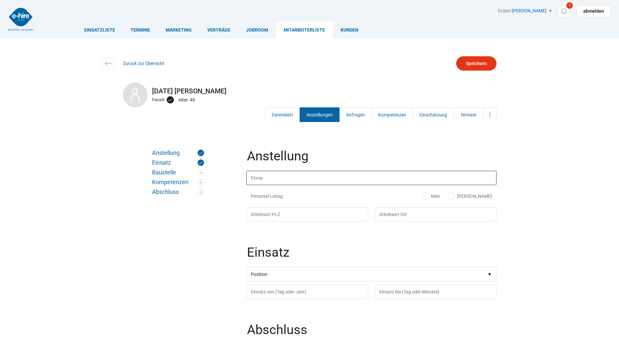
click at [267, 176] on input "text" at bounding box center [371, 178] width 250 height 14
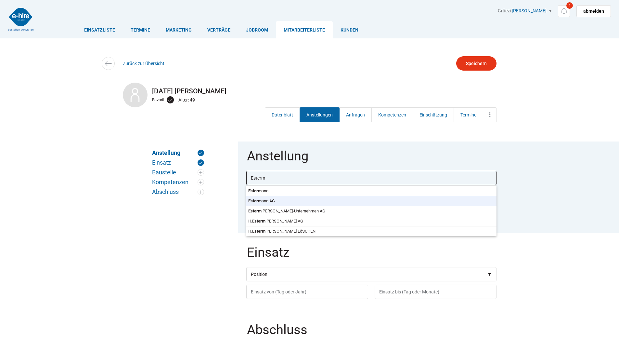
type input "Estermann AG"
type input "6232"
type input "Geuensee"
click at [269, 204] on body "Einsatzliste Termine Marketing Verträge Jobroom Mitarbeiterliste Kunden Grüezi …" at bounding box center [309, 169] width 619 height 338
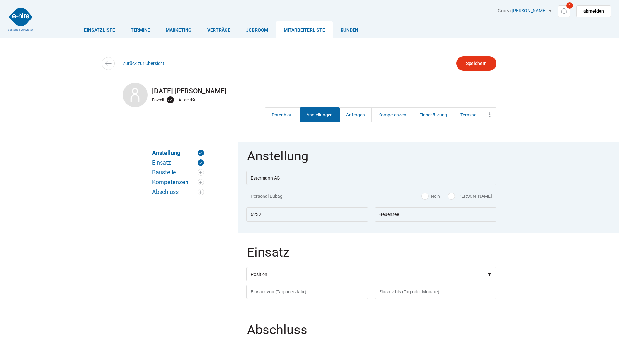
click at [484, 195] on label "[PERSON_NAME]" at bounding box center [470, 196] width 44 height 6
radio input "true"
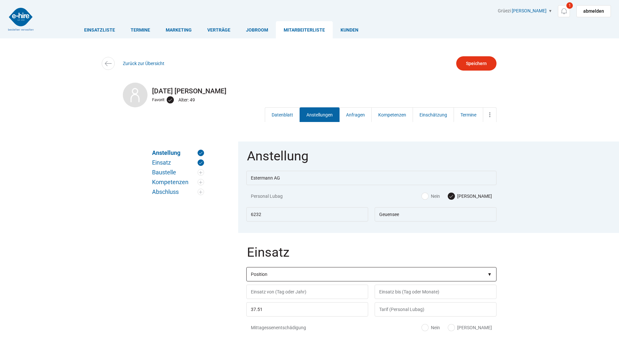
click at [282, 278] on select"] "Position Bauarbeiter C Bauarbeiter B Facharbeiter A Facharbeiter Q Vorarbeiter …" at bounding box center [371, 274] width 250 height 14
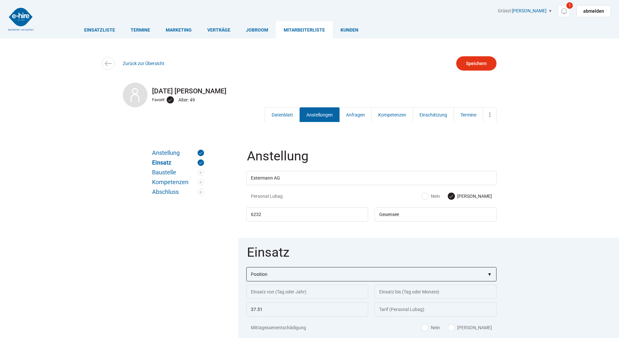
select select"] "Bauarbeiter C"
click at [246, 267] on select"] "Position Bauarbeiter C Bauarbeiter B Facharbeiter A Facharbeiter Q Vorarbeiter …" at bounding box center [371, 274] width 250 height 14
click at [271, 289] on input "text" at bounding box center [307, 291] width 122 height 14
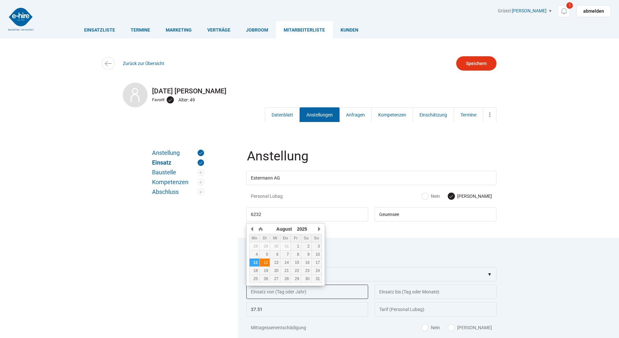
click at [265, 263] on div "12" at bounding box center [265, 262] width 10 height 5
type input "[DATE]"
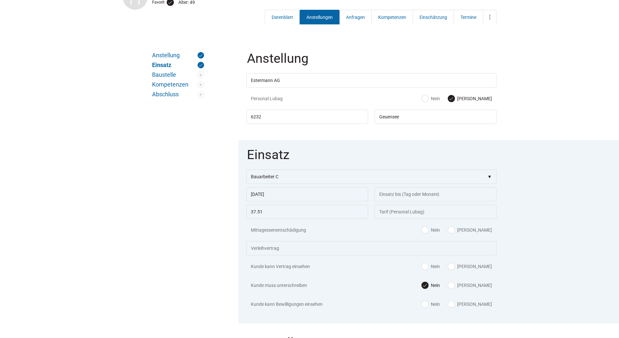
scroll to position [130, 0]
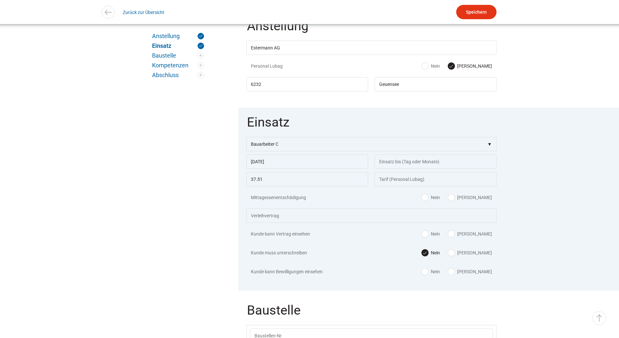
click at [478, 197] on label "[PERSON_NAME]" at bounding box center [470, 197] width 44 height 6
radio input "true"
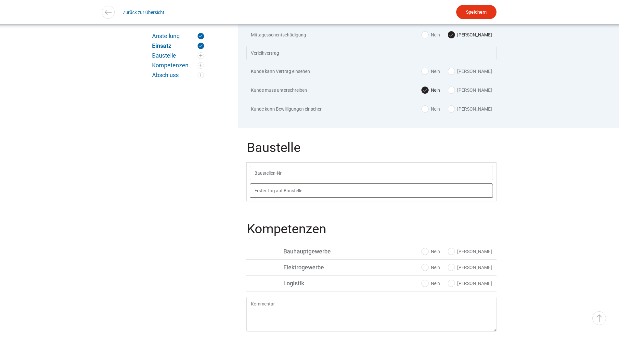
click at [294, 195] on input "text" at bounding box center [371, 190] width 243 height 14
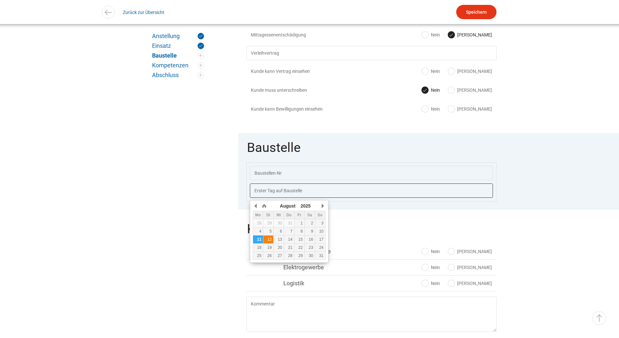
click at [267, 237] on div "12" at bounding box center [268, 239] width 10 height 5
type input "[DATE]"
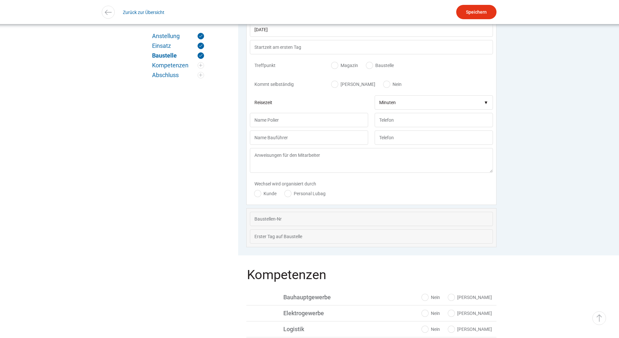
scroll to position [291, 0]
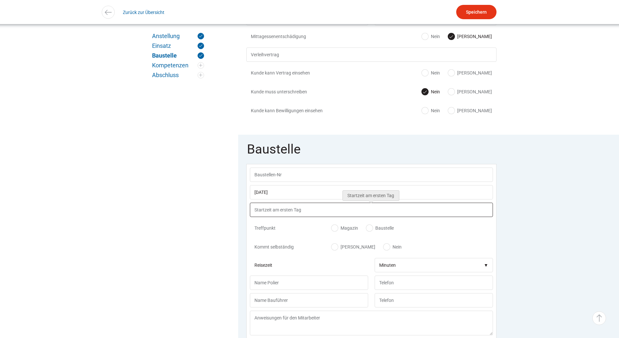
click at [270, 214] on input "text" at bounding box center [371, 209] width 243 height 14
type input "06:00"
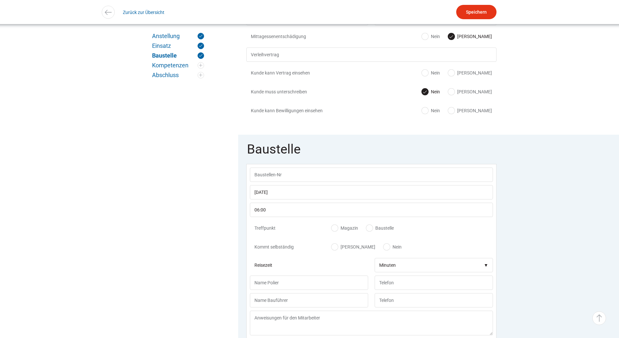
click at [336, 231] on label "Magazin" at bounding box center [344, 228] width 27 height 6
radio input "true"
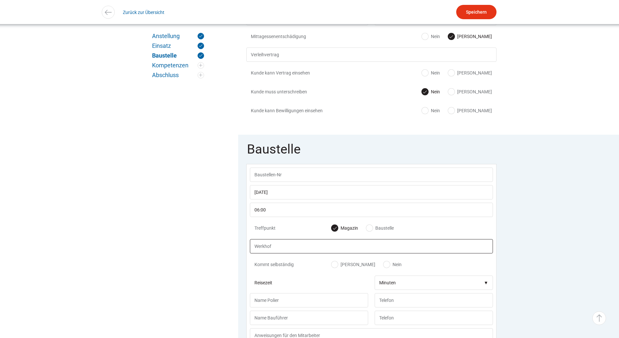
click at [278, 243] on input "text" at bounding box center [371, 246] width 243 height 14
type input "Geuensee"
click at [337, 267] on label "[PERSON_NAME]" at bounding box center [353, 264] width 44 height 6
radio input "true"
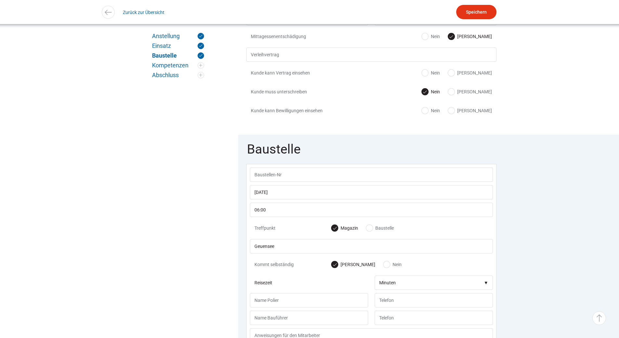
scroll to position [388, 0]
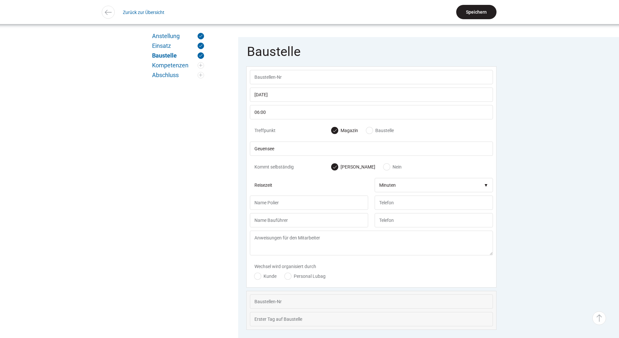
click at [471, 16] on input "Speichern" at bounding box center [476, 12] width 40 height 14
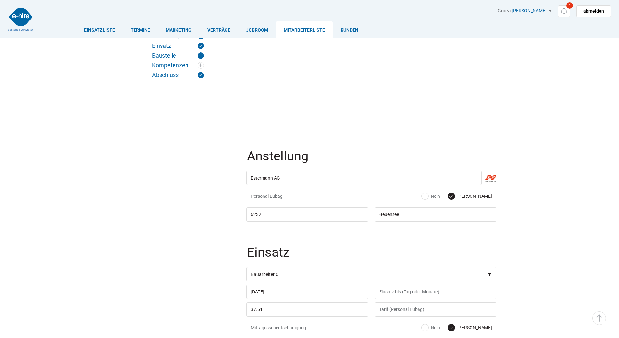
scroll to position [388, 0]
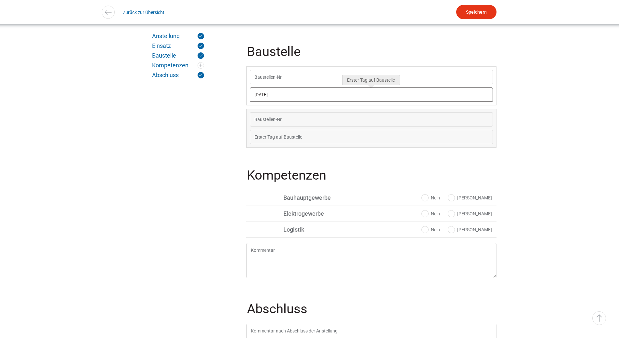
click at [284, 98] on input "[DATE]" at bounding box center [371, 94] width 243 height 14
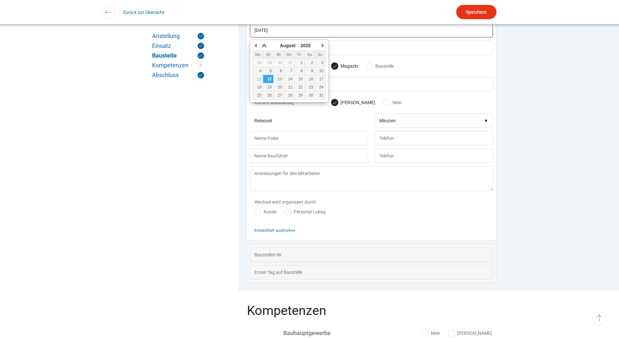
scroll to position [453, 0]
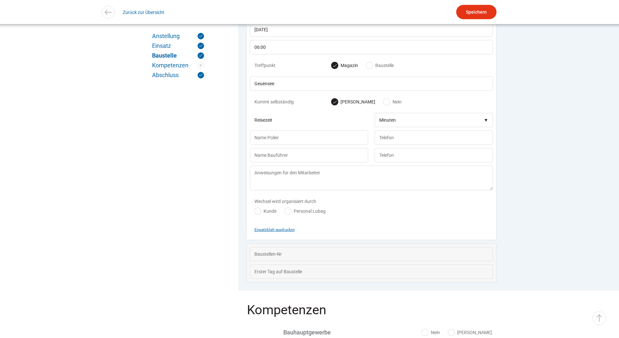
click at [268, 232] on small "Einsatzblatt ausdrucken" at bounding box center [274, 229] width 40 height 5
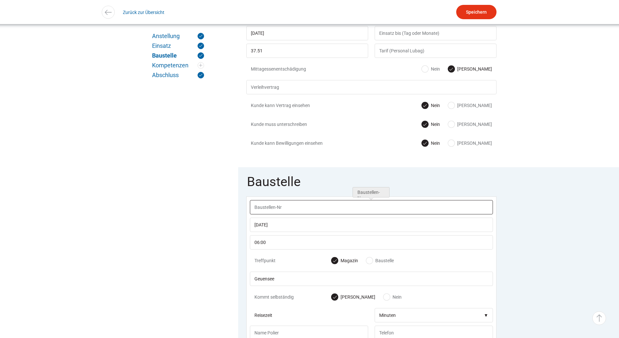
click at [272, 208] on input "text" at bounding box center [371, 207] width 243 height 14
type input "Meisterschwanden"
click at [468, 12] on input "Speichern" at bounding box center [476, 12] width 40 height 14
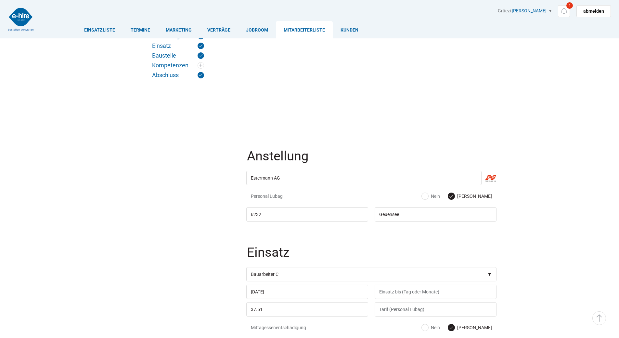
scroll to position [258, 0]
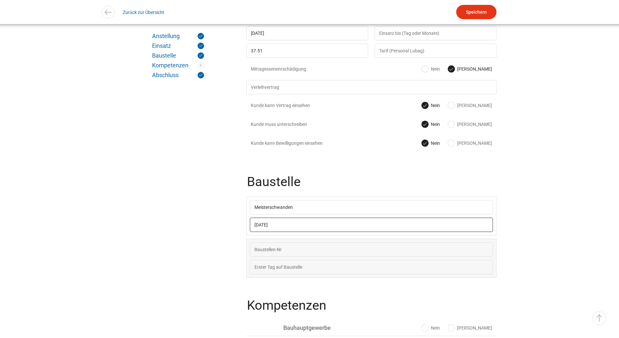
click at [295, 228] on input "[DATE]" at bounding box center [371, 224] width 243 height 14
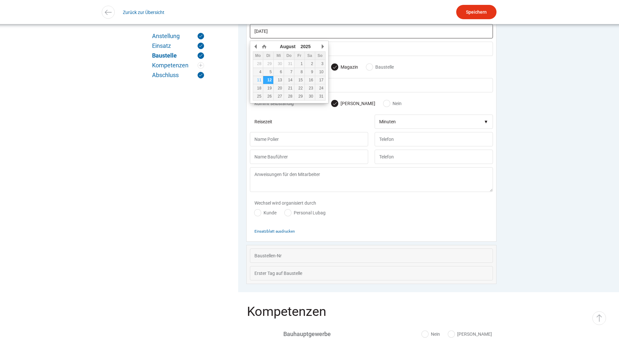
scroll to position [453, 0]
click at [267, 232] on small "Einsatzblatt ausdrucken" at bounding box center [274, 229] width 40 height 5
